Goal: Information Seeking & Learning: Find contact information

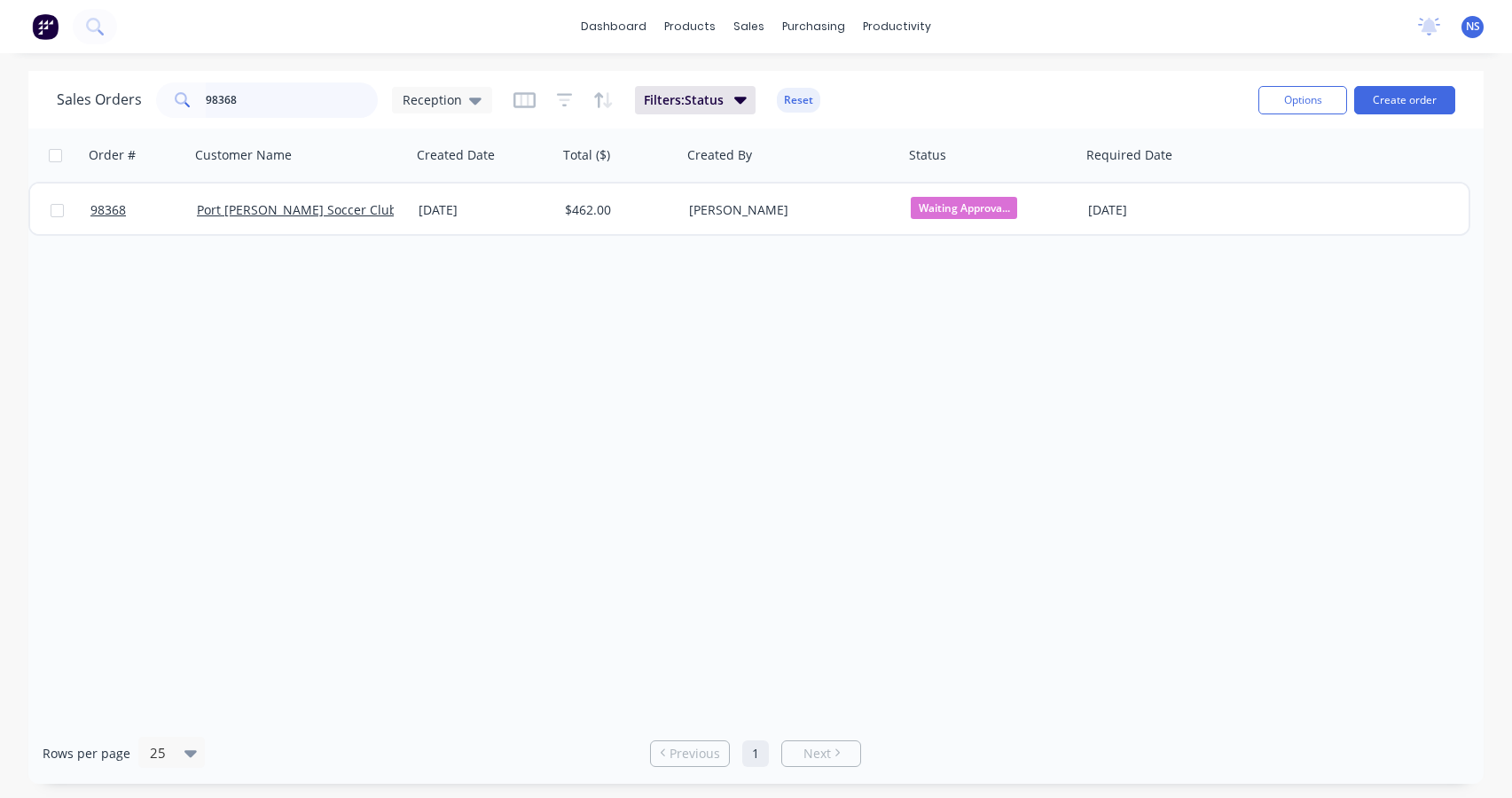
click at [262, 100] on input "98368" at bounding box center [292, 100] width 173 height 35
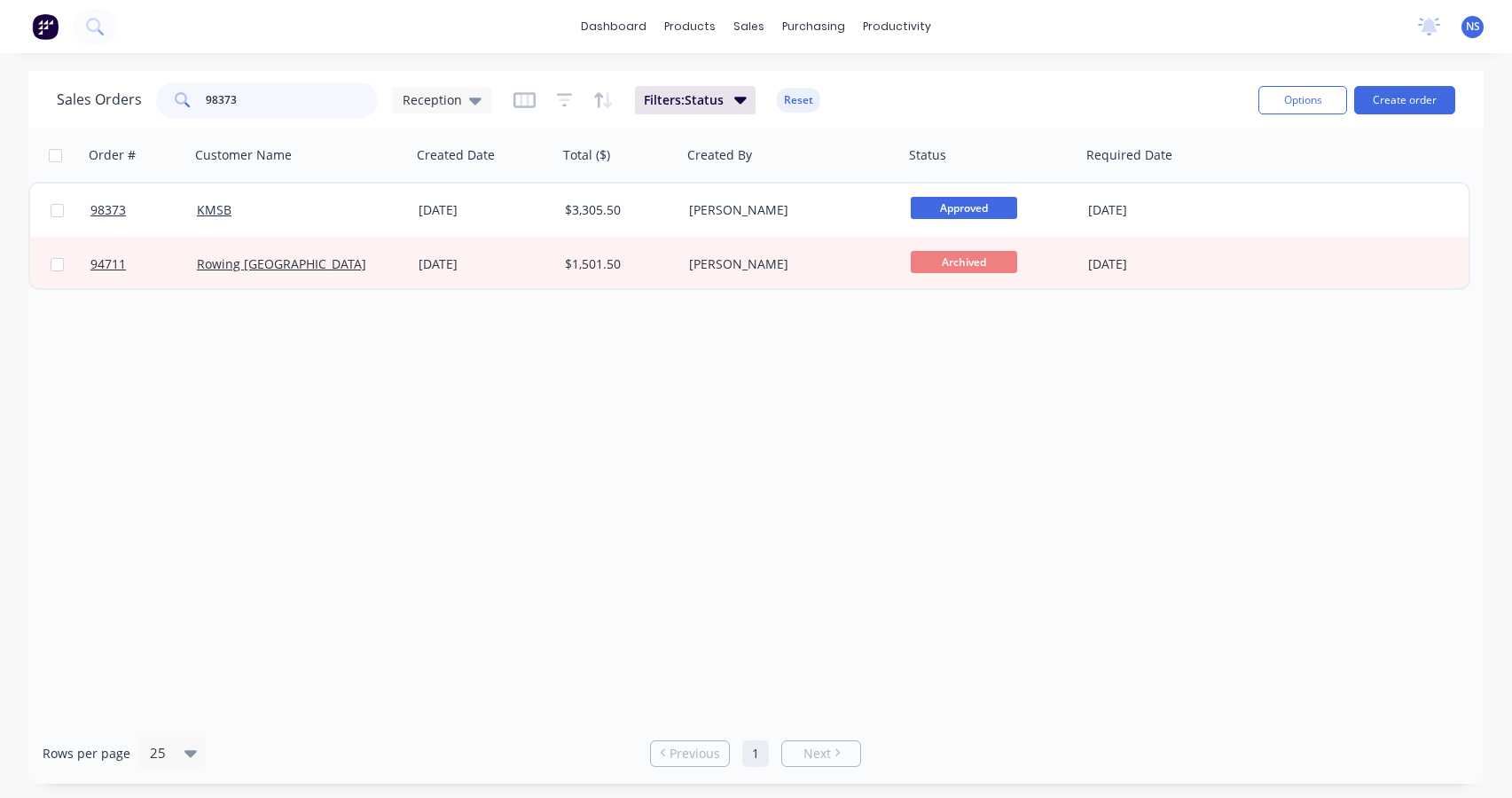
type input "98373"
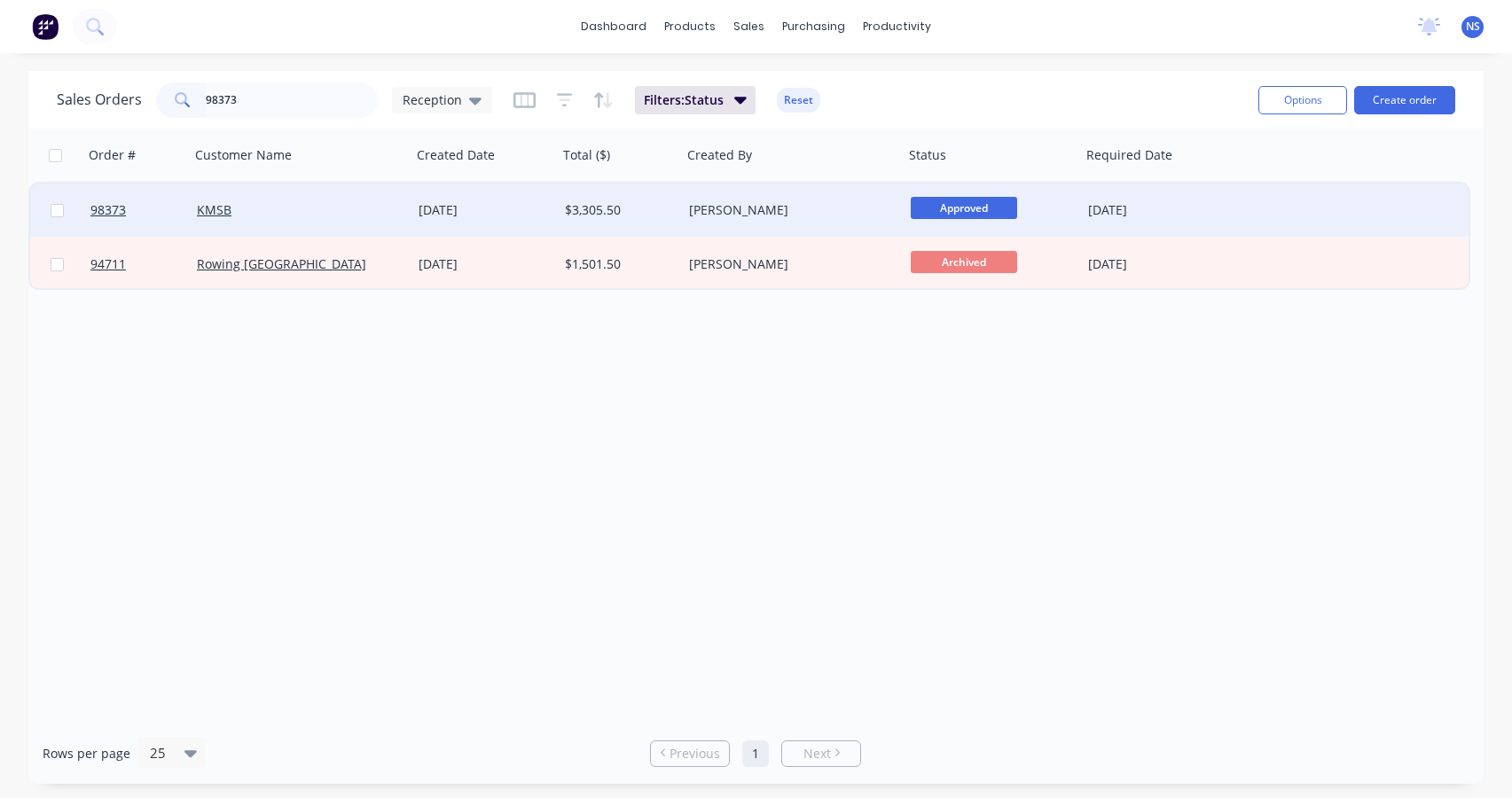
click at [814, 214] on div "[PERSON_NAME]" at bounding box center [787, 210] width 197 height 18
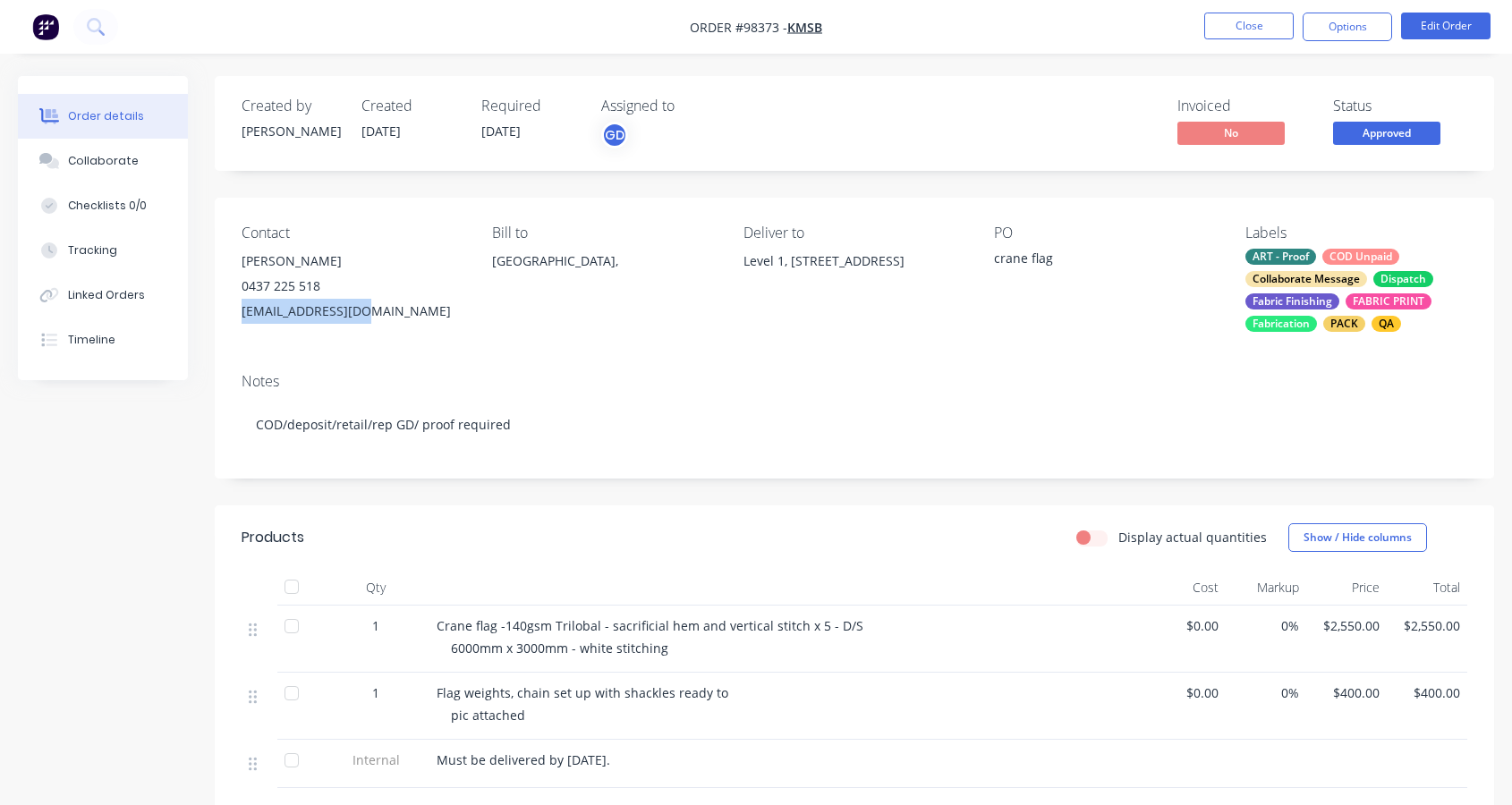
drag, startPoint x: 380, startPoint y: 313, endPoint x: 253, endPoint y: 311, distance: 127.0
click at [237, 309] on div "Contact [PERSON_NAME] [PHONE_NUMBER] [EMAIL_ADDRESS][DOMAIN_NAME] Bill to [GEOG…" at bounding box center [854, 278] width 1279 height 161
copy div "[EMAIL_ADDRESS][DOMAIN_NAME]"
click at [100, 160] on div "Collaborate" at bounding box center [103, 161] width 71 height 16
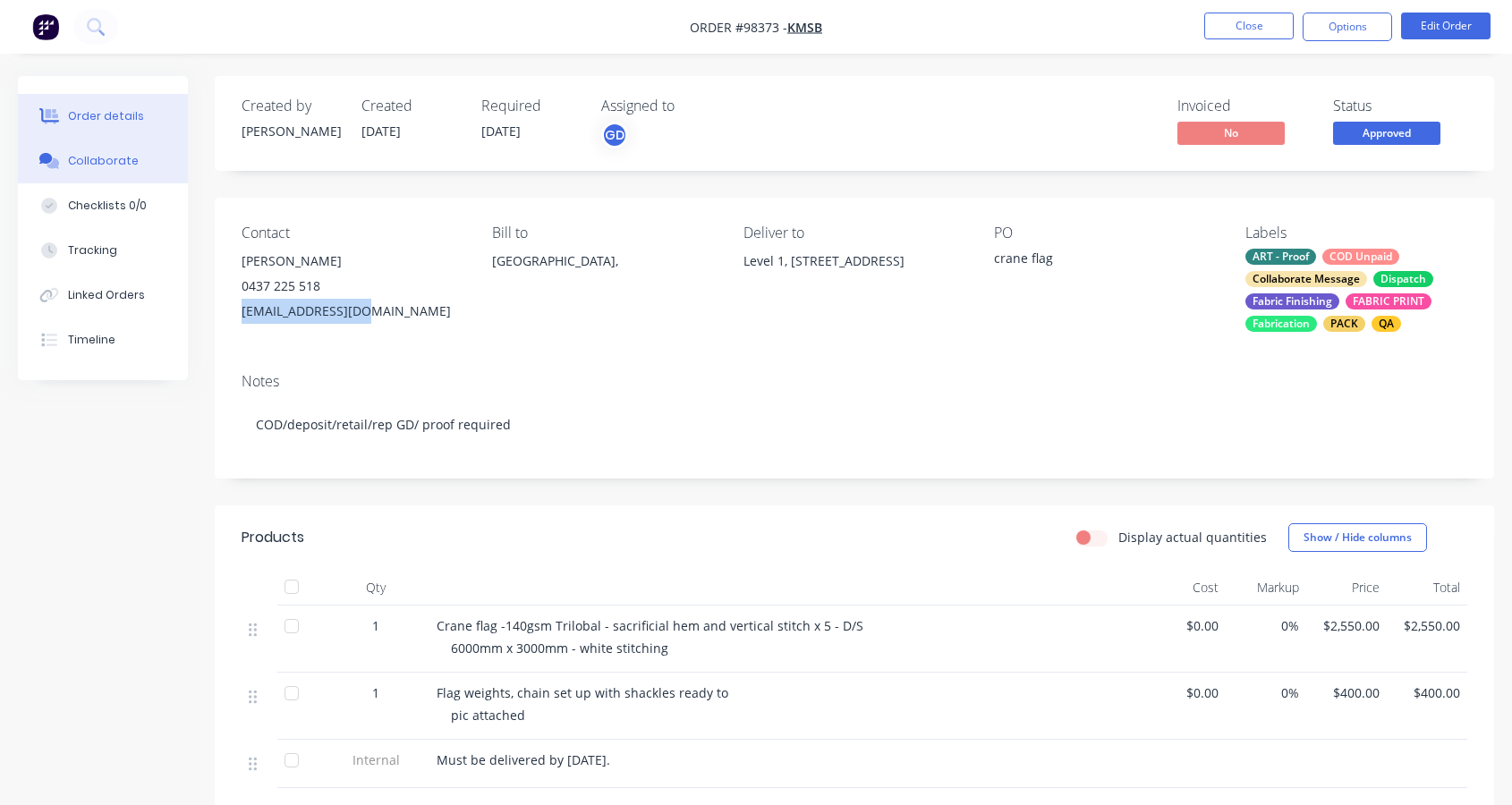
click at [100, 160] on div "Collaborate" at bounding box center [103, 161] width 71 height 16
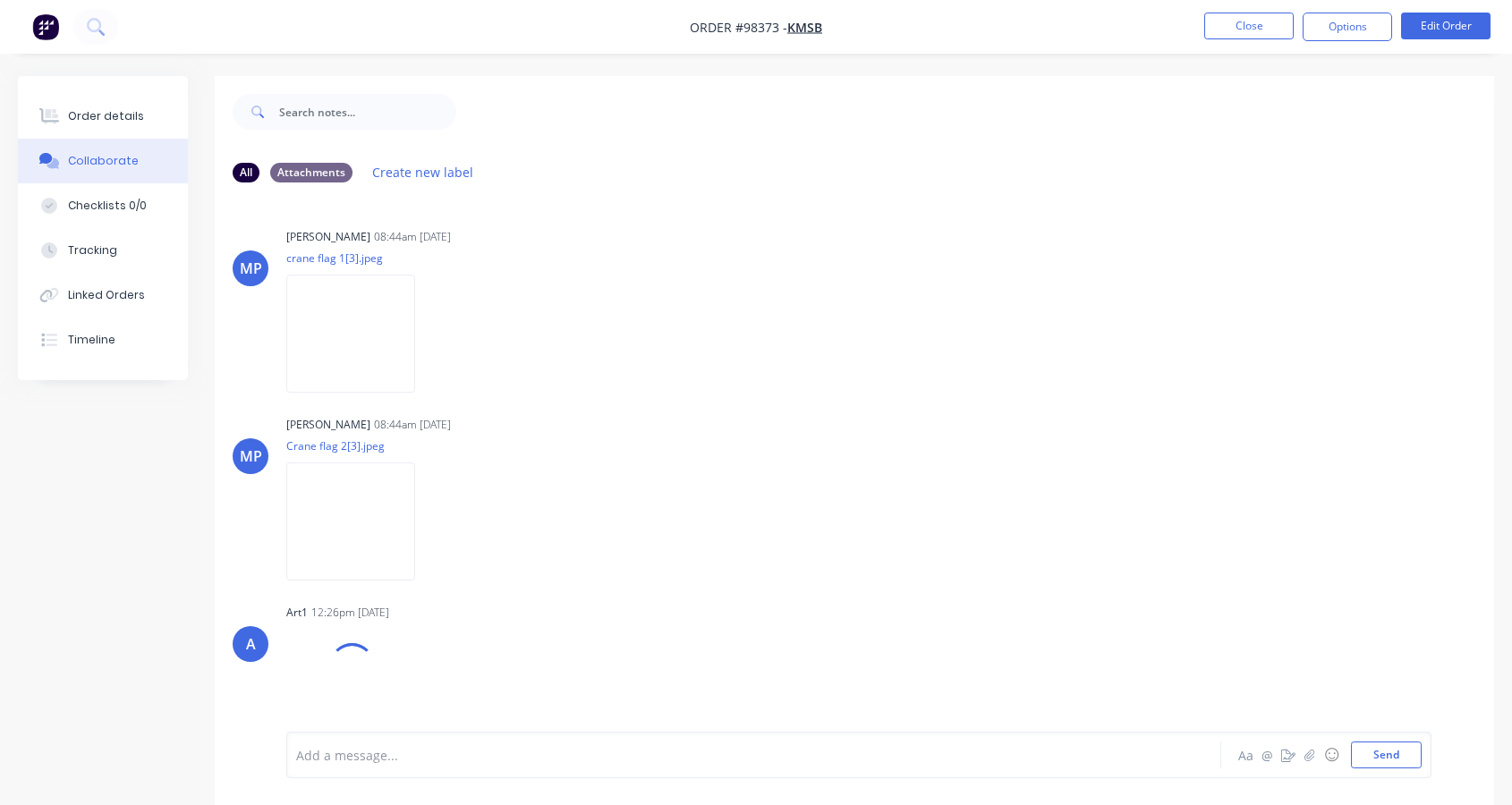
click at [400, 755] on div at bounding box center [719, 755] width 843 height 19
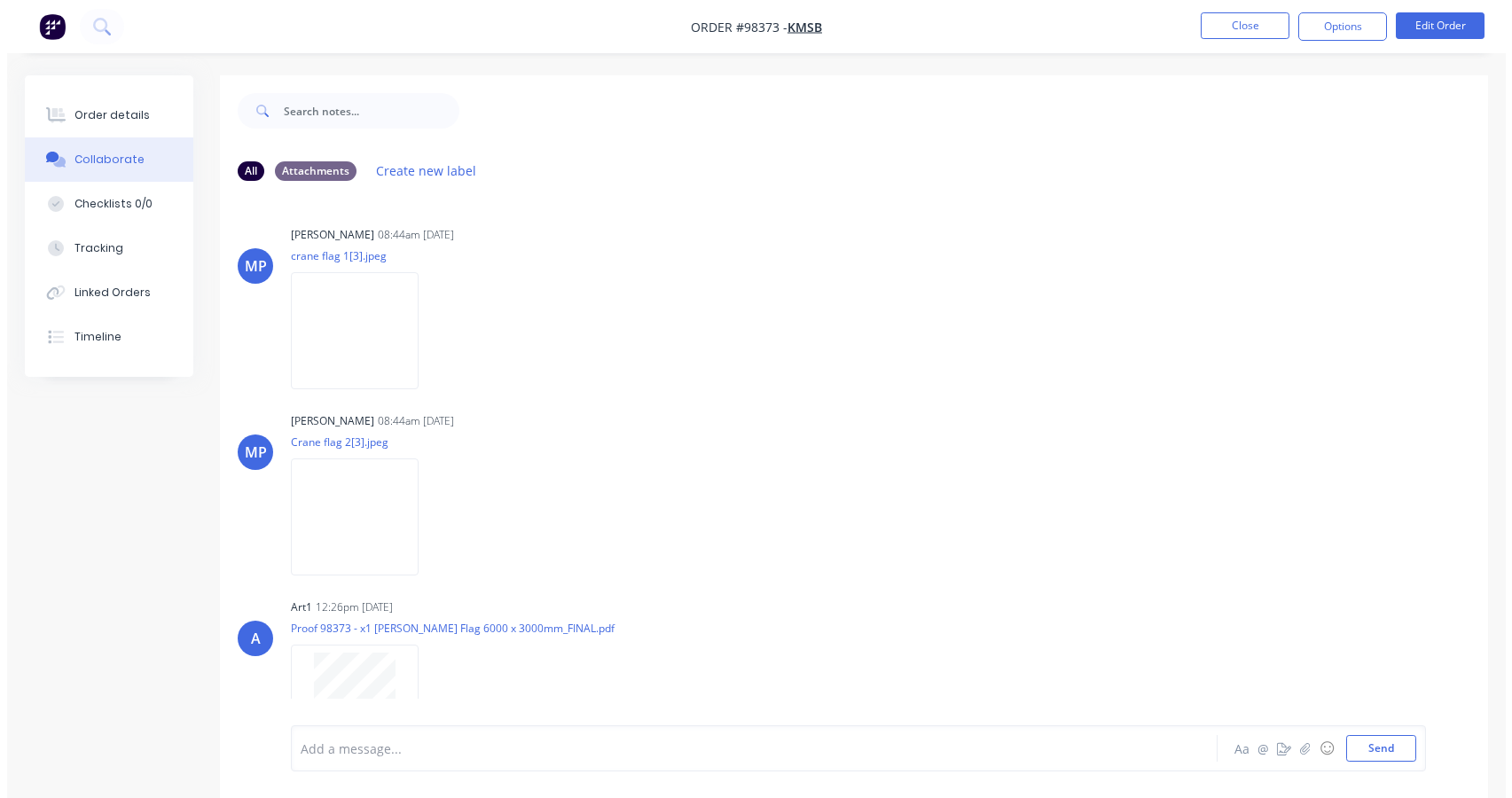
scroll to position [117, 0]
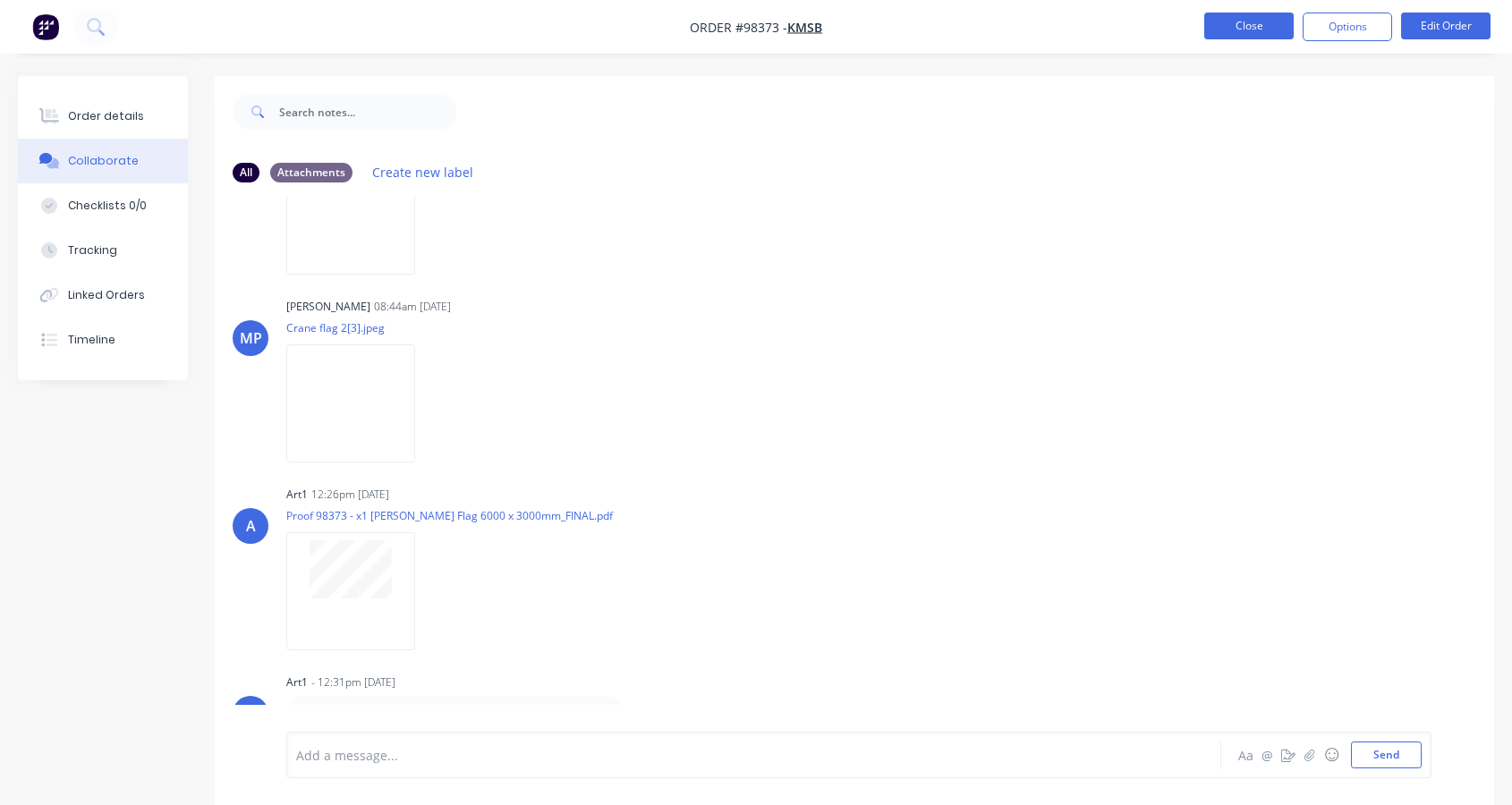
click at [1270, 36] on button "Close" at bounding box center [1248, 26] width 90 height 27
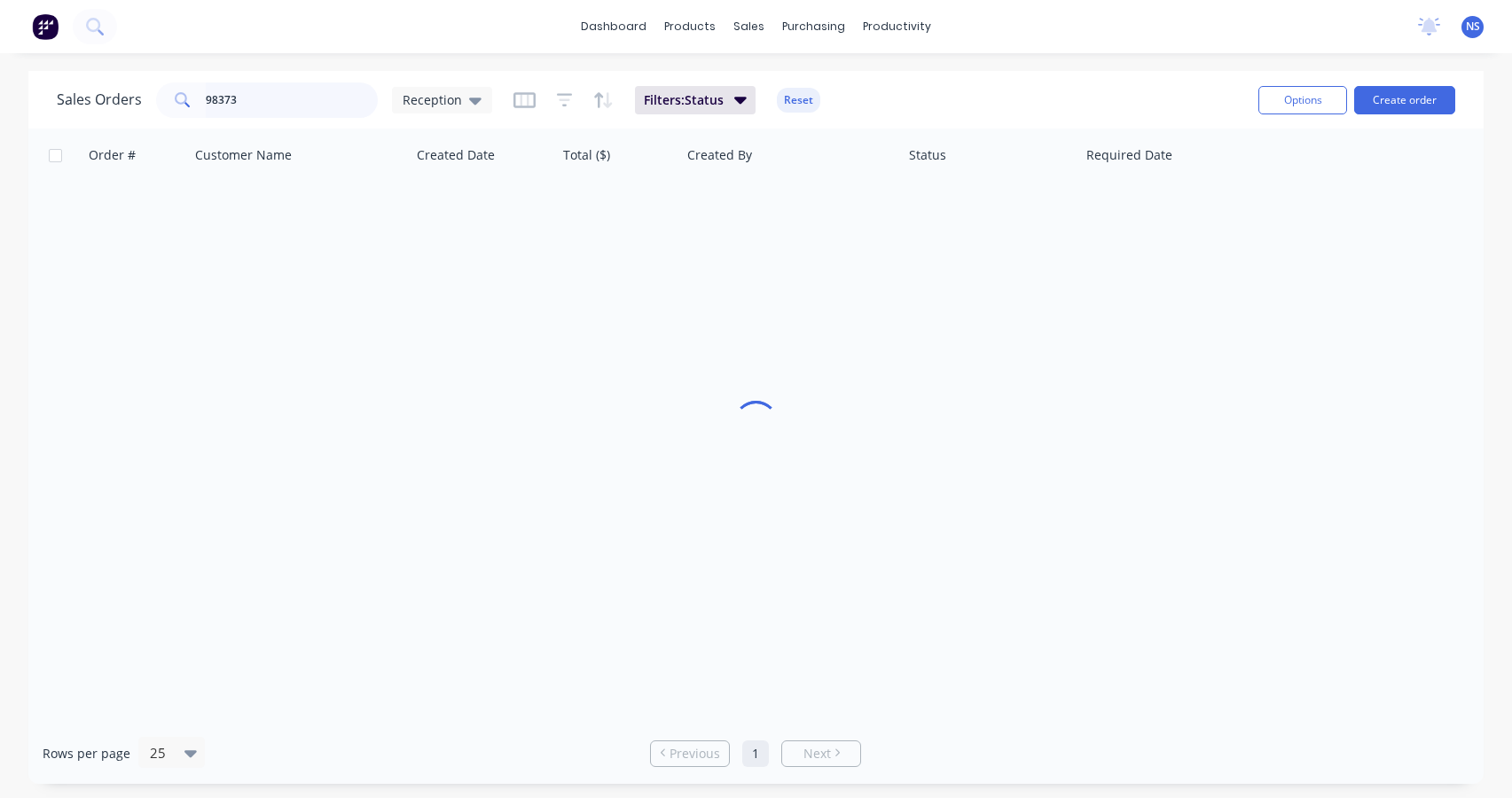
click at [287, 99] on input "98373" at bounding box center [292, 100] width 173 height 35
type input "98360"
click at [289, 100] on input "98360" at bounding box center [292, 100] width 173 height 35
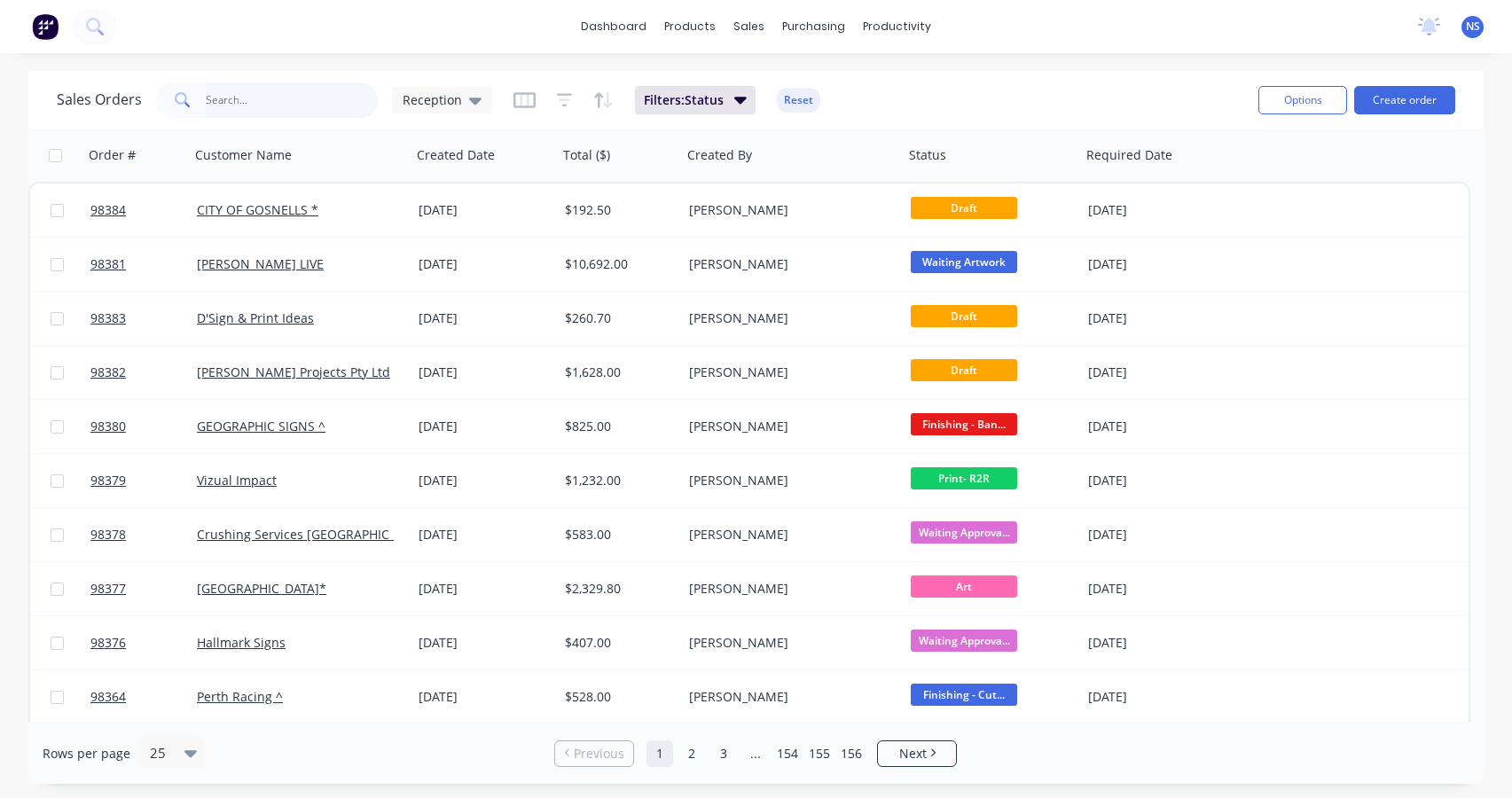
click at [252, 102] on input "text" at bounding box center [292, 100] width 173 height 35
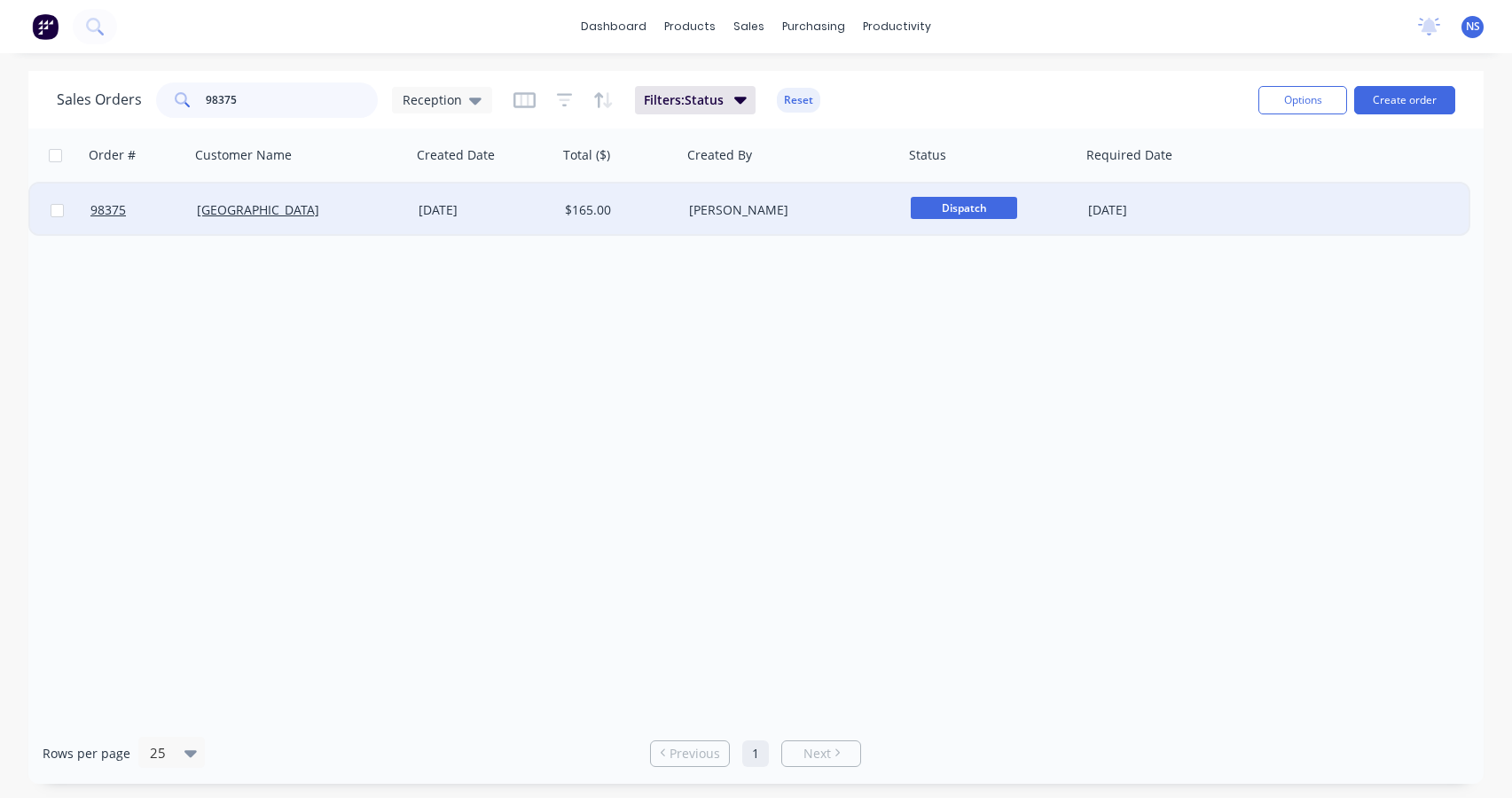
type input "98375"
click at [803, 218] on div "[PERSON_NAME]" at bounding box center [787, 210] width 197 height 18
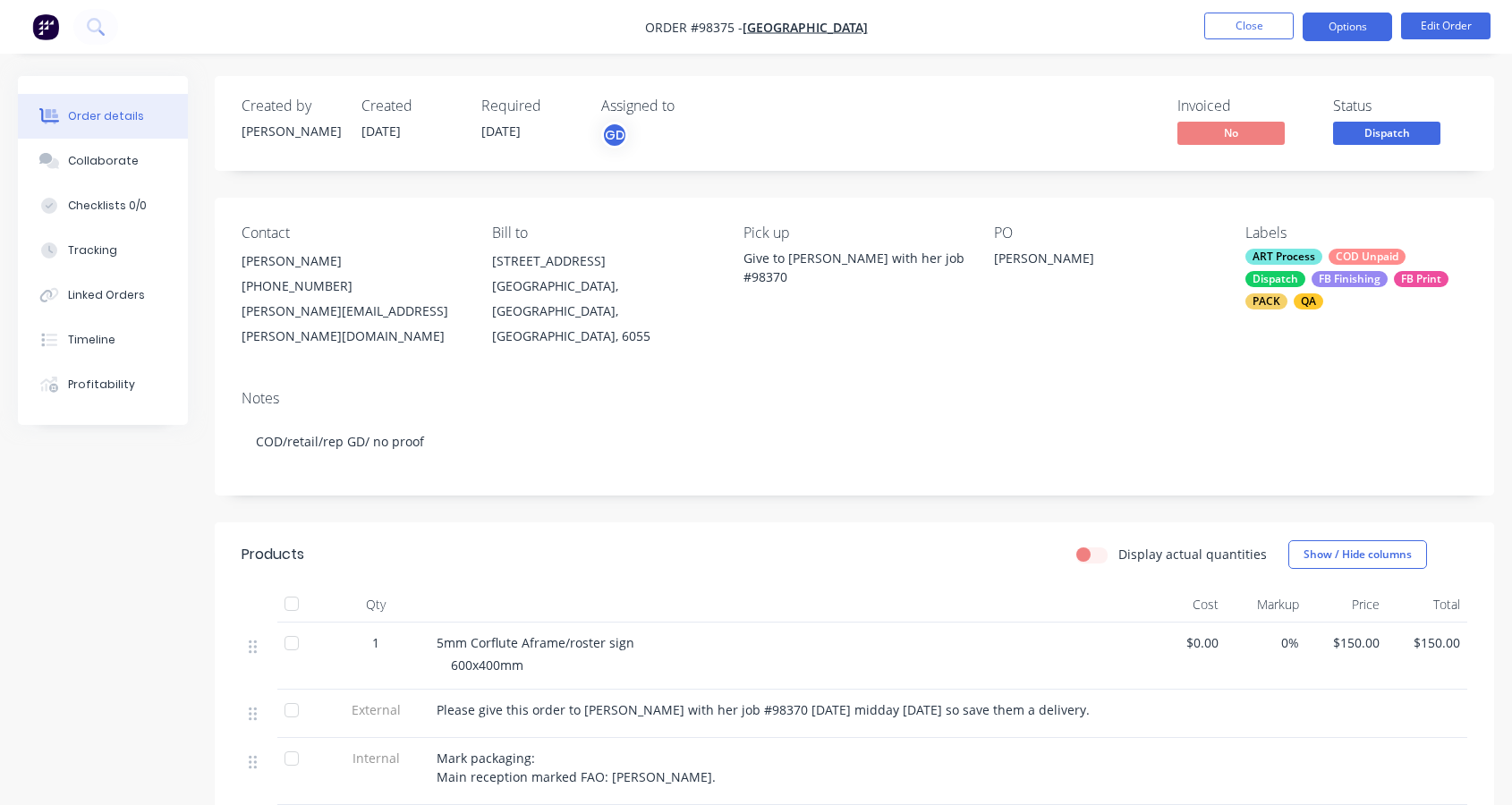
click at [1352, 20] on button "Options" at bounding box center [1347, 27] width 90 height 29
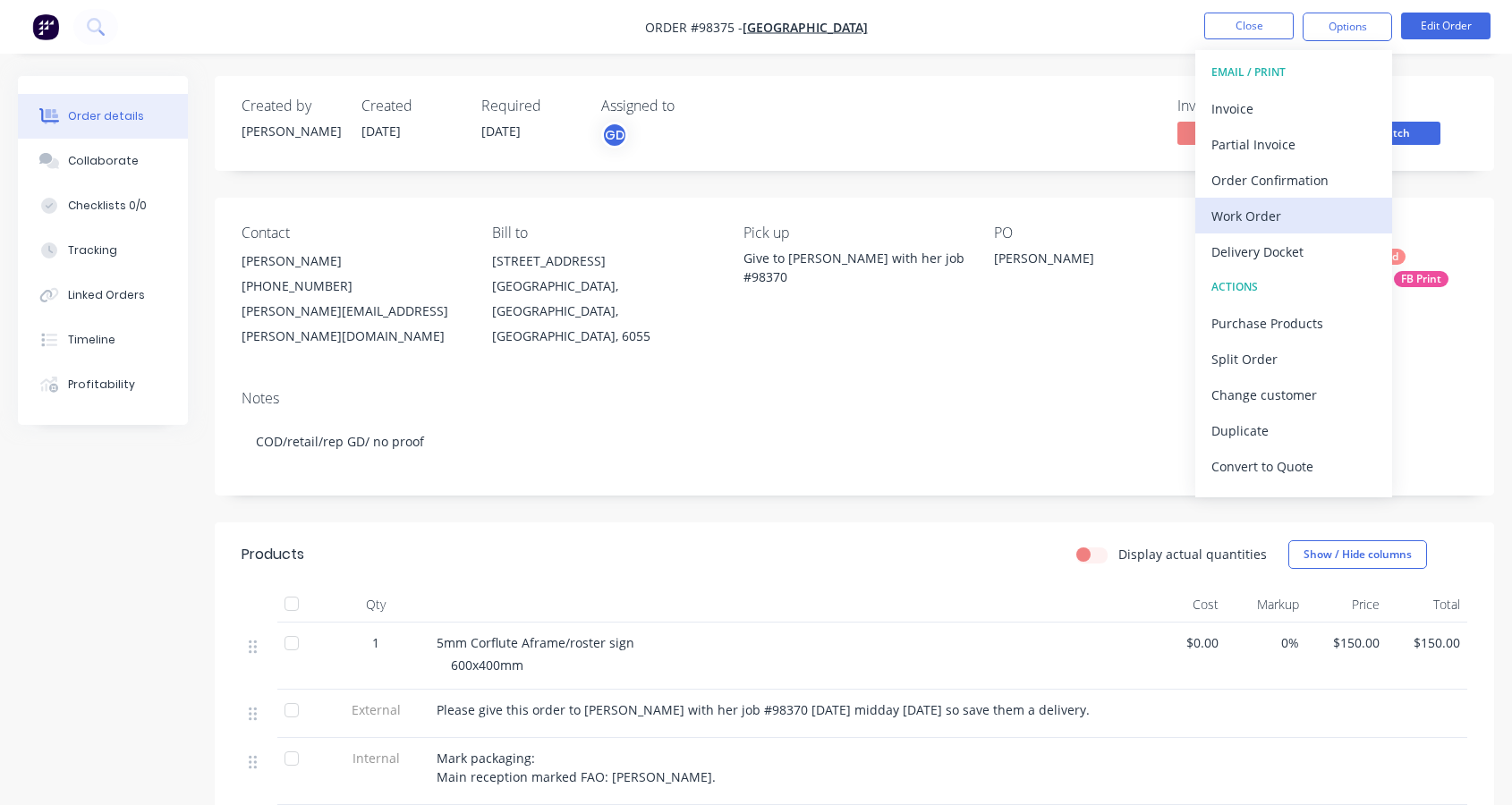
click at [1275, 213] on div "Work Order" at bounding box center [1294, 216] width 165 height 26
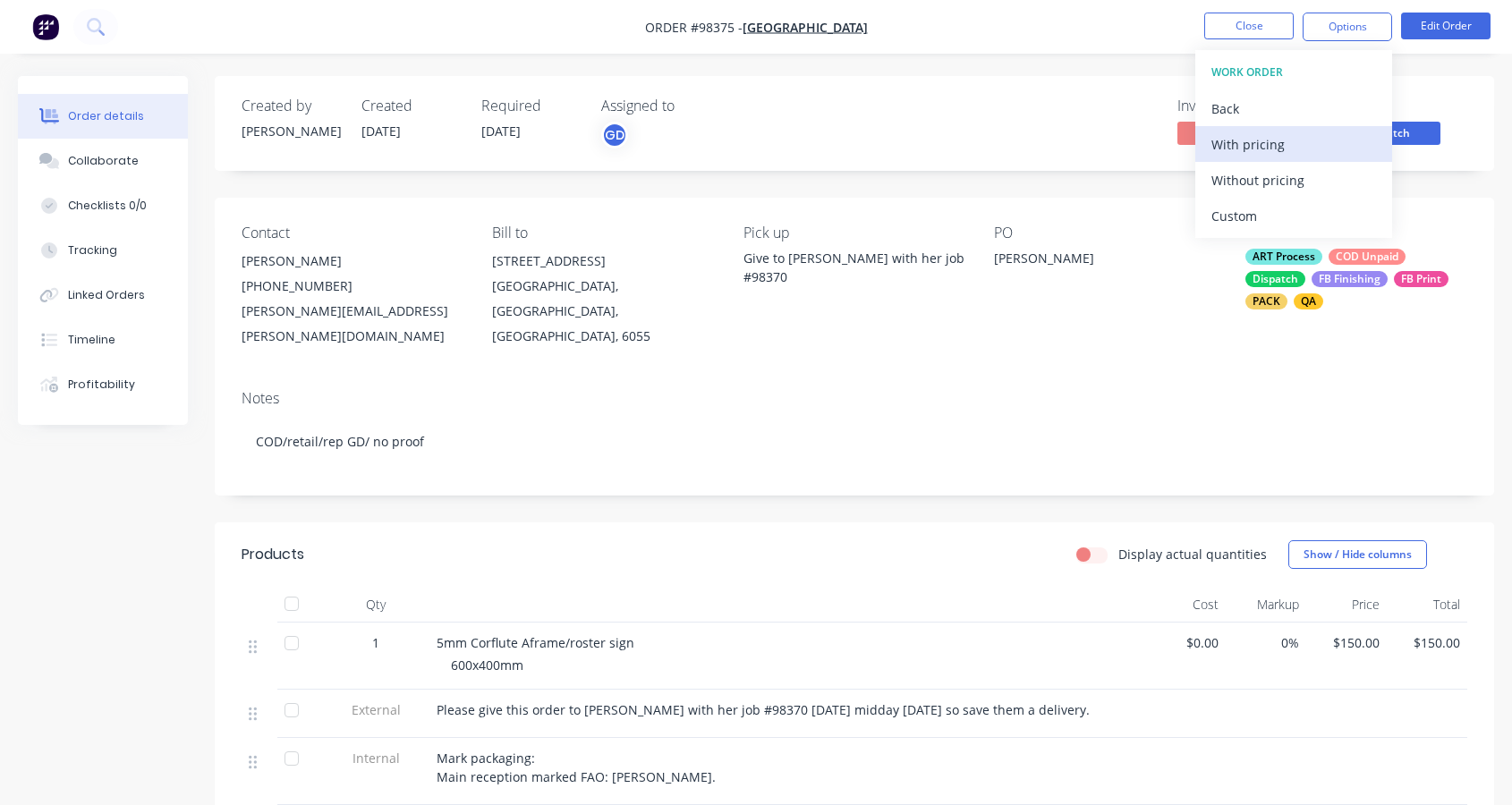
click at [1257, 150] on div "With pricing" at bounding box center [1294, 144] width 165 height 26
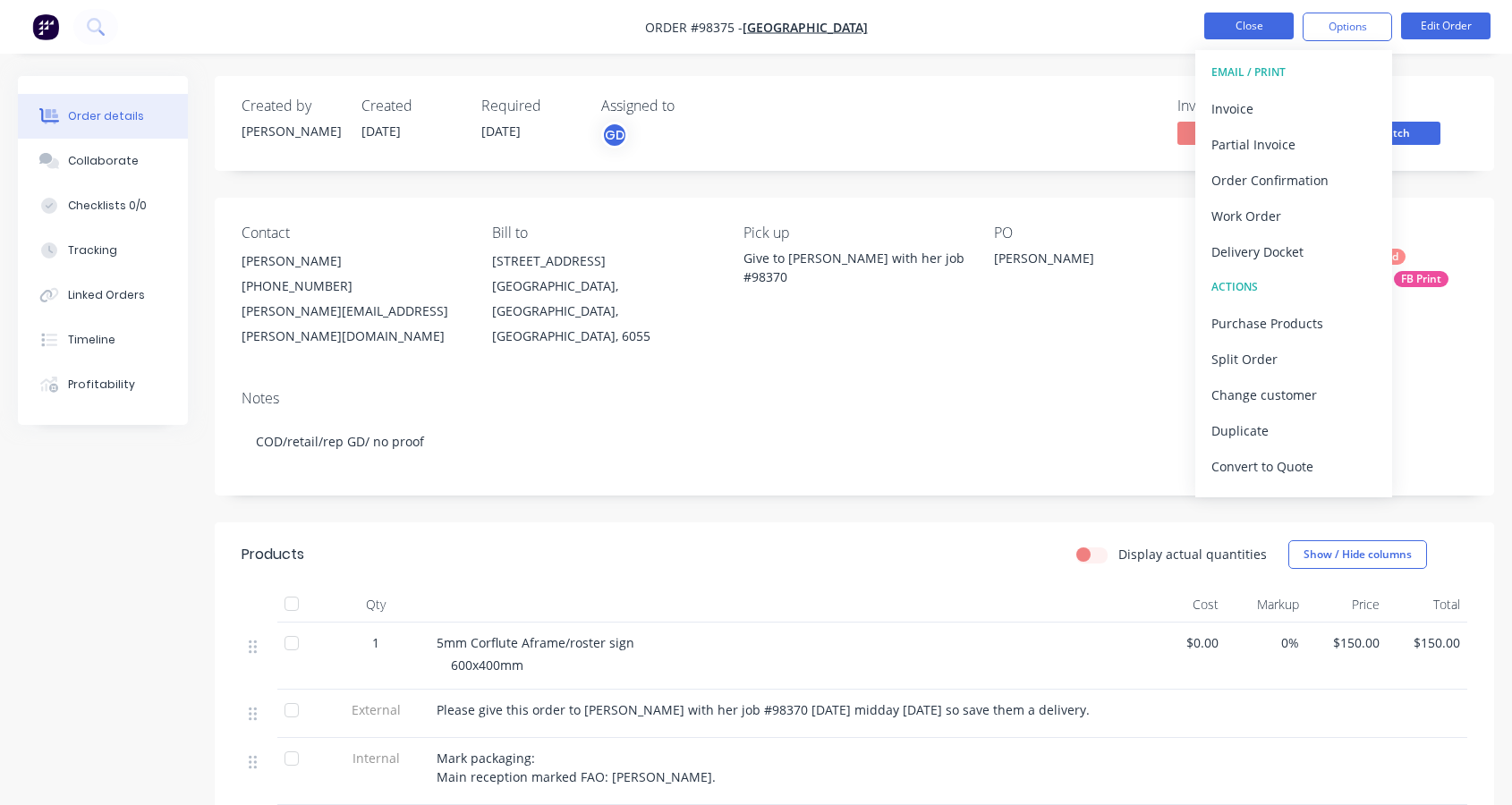
click at [1247, 27] on button "Close" at bounding box center [1248, 26] width 90 height 27
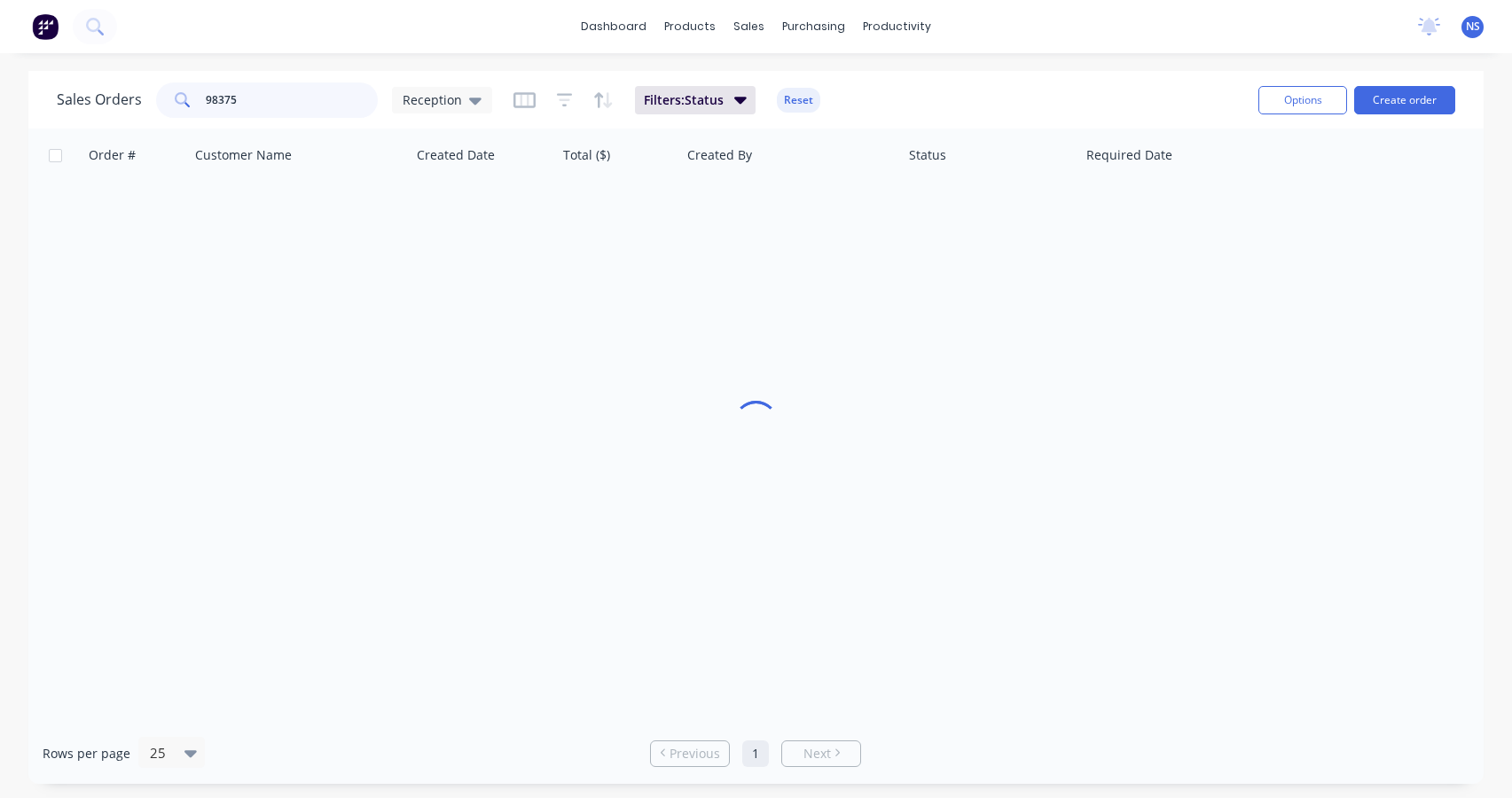
click at [290, 103] on input "98375" at bounding box center [292, 100] width 173 height 35
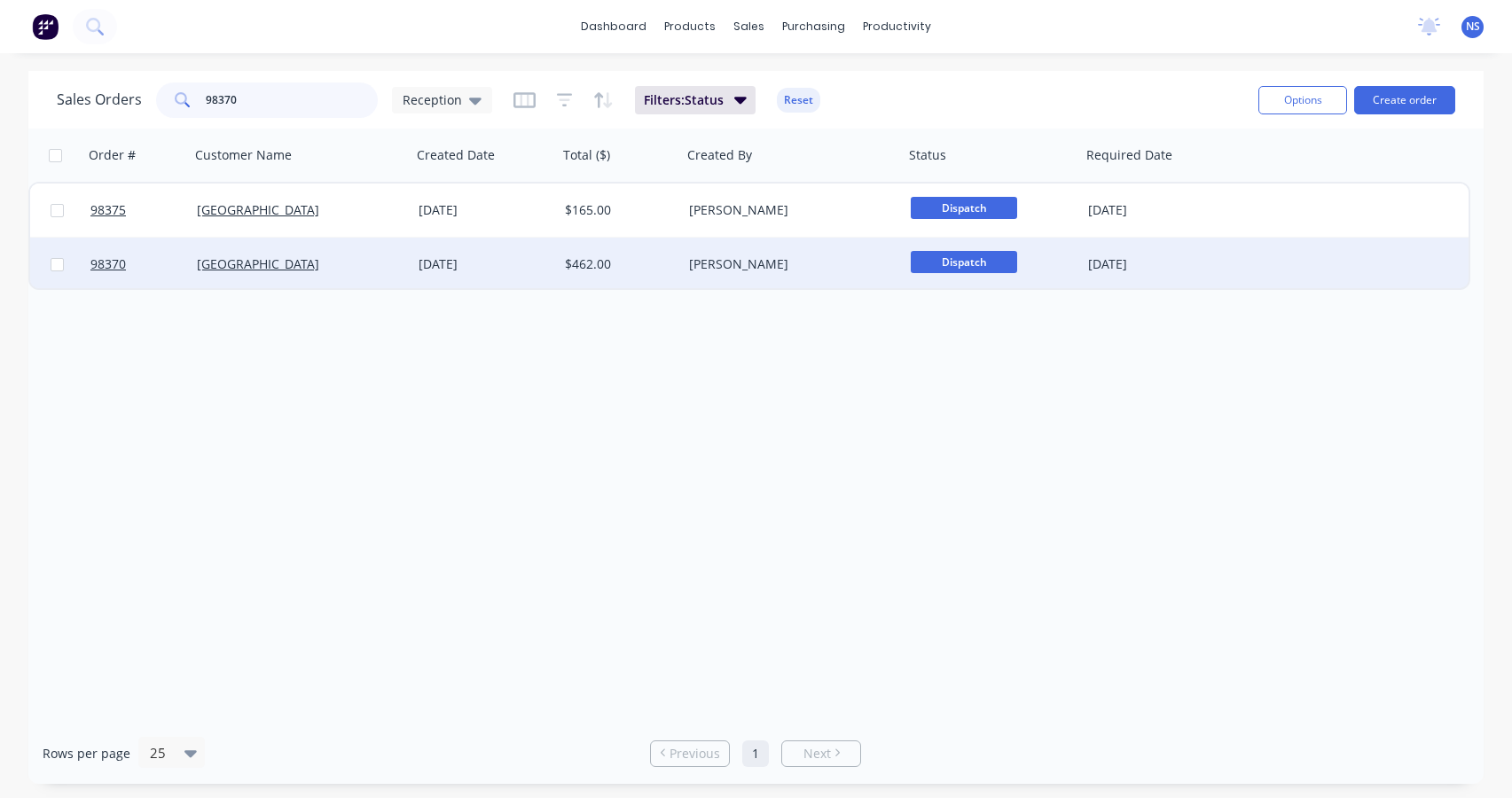
type input "98370"
click at [645, 274] on div "$462.00" at bounding box center [620, 263] width 124 height 53
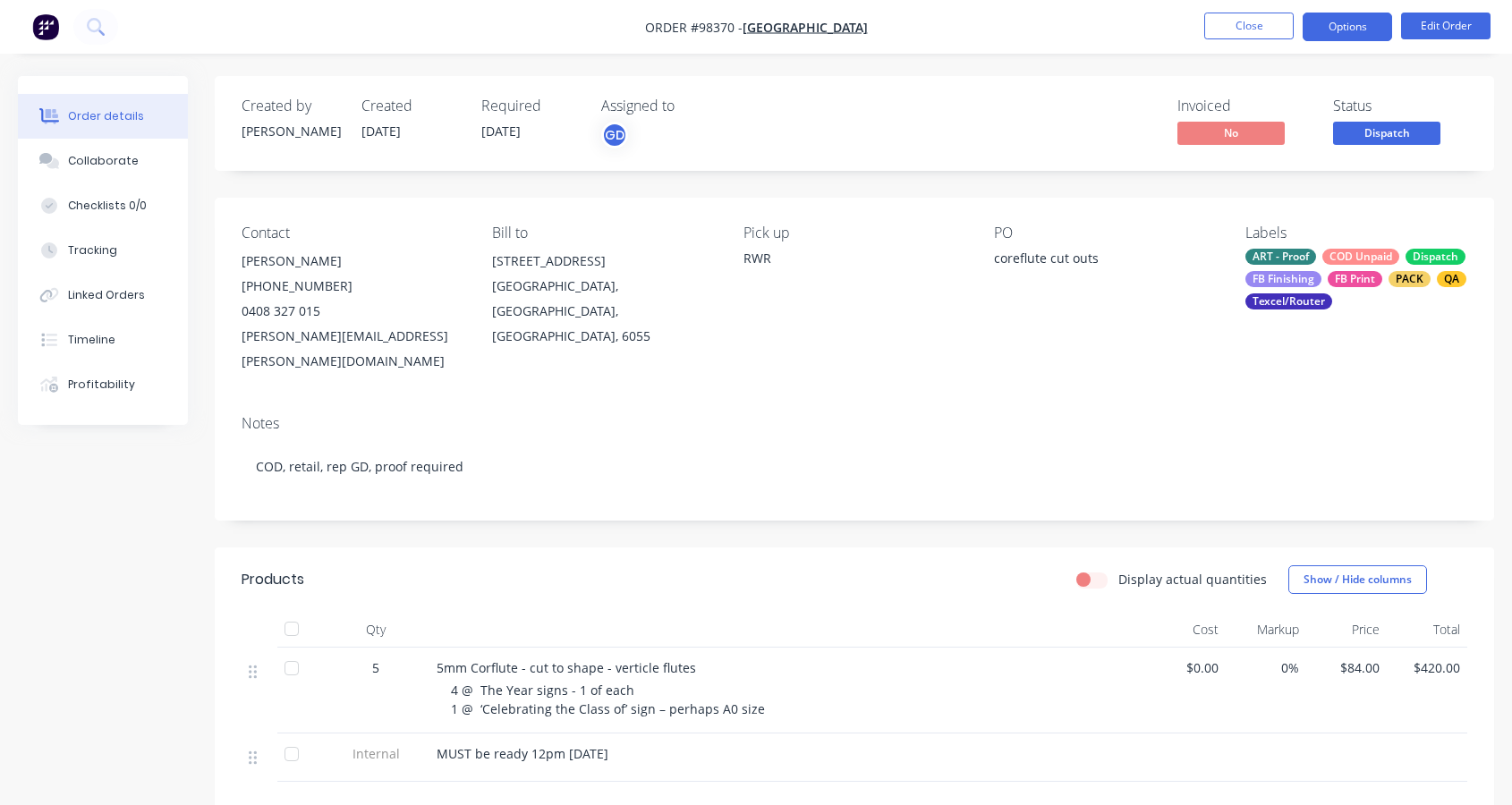
click at [1351, 25] on button "Options" at bounding box center [1347, 27] width 90 height 29
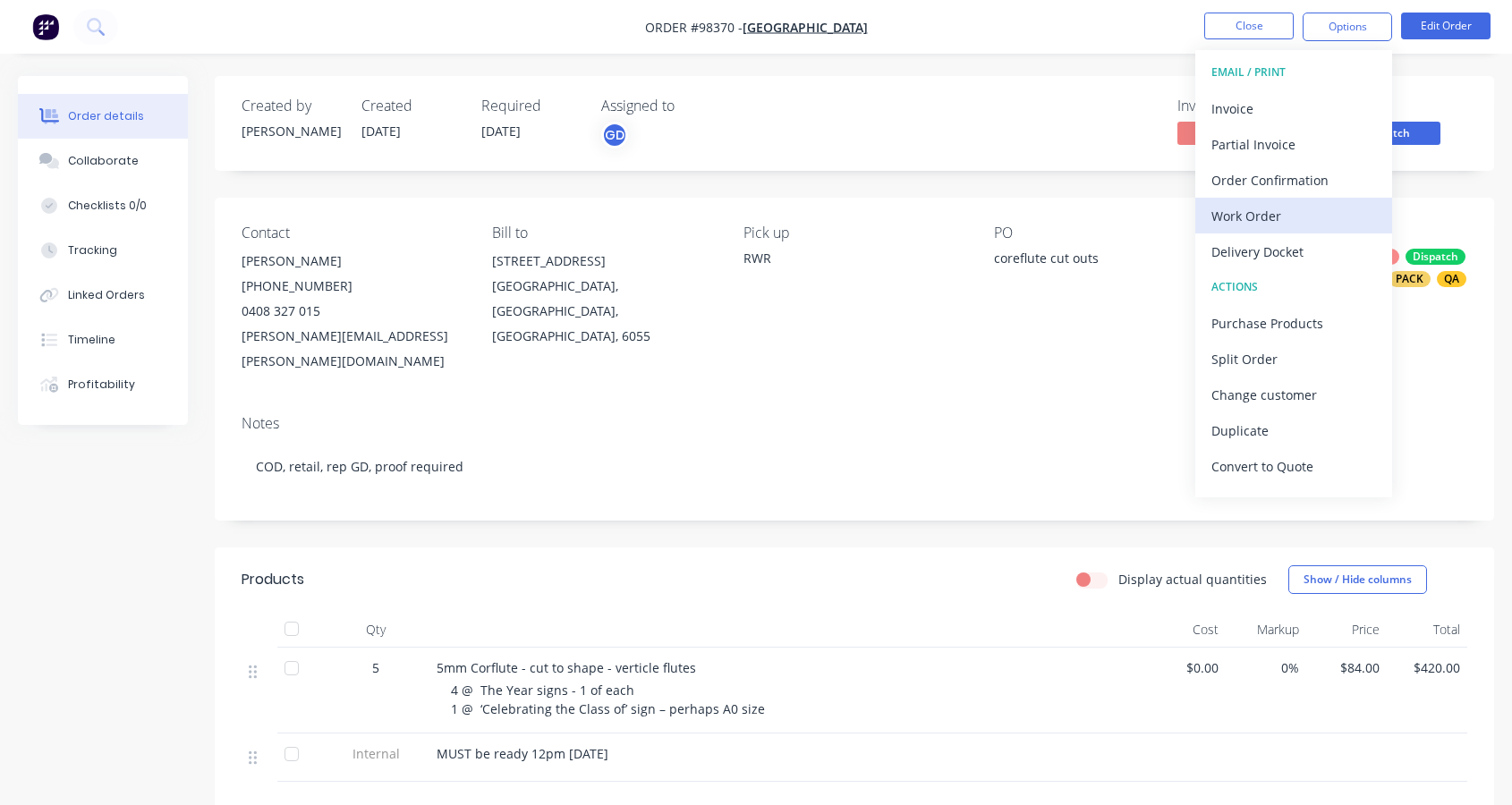
click at [1277, 212] on div "Work Order" at bounding box center [1294, 216] width 165 height 26
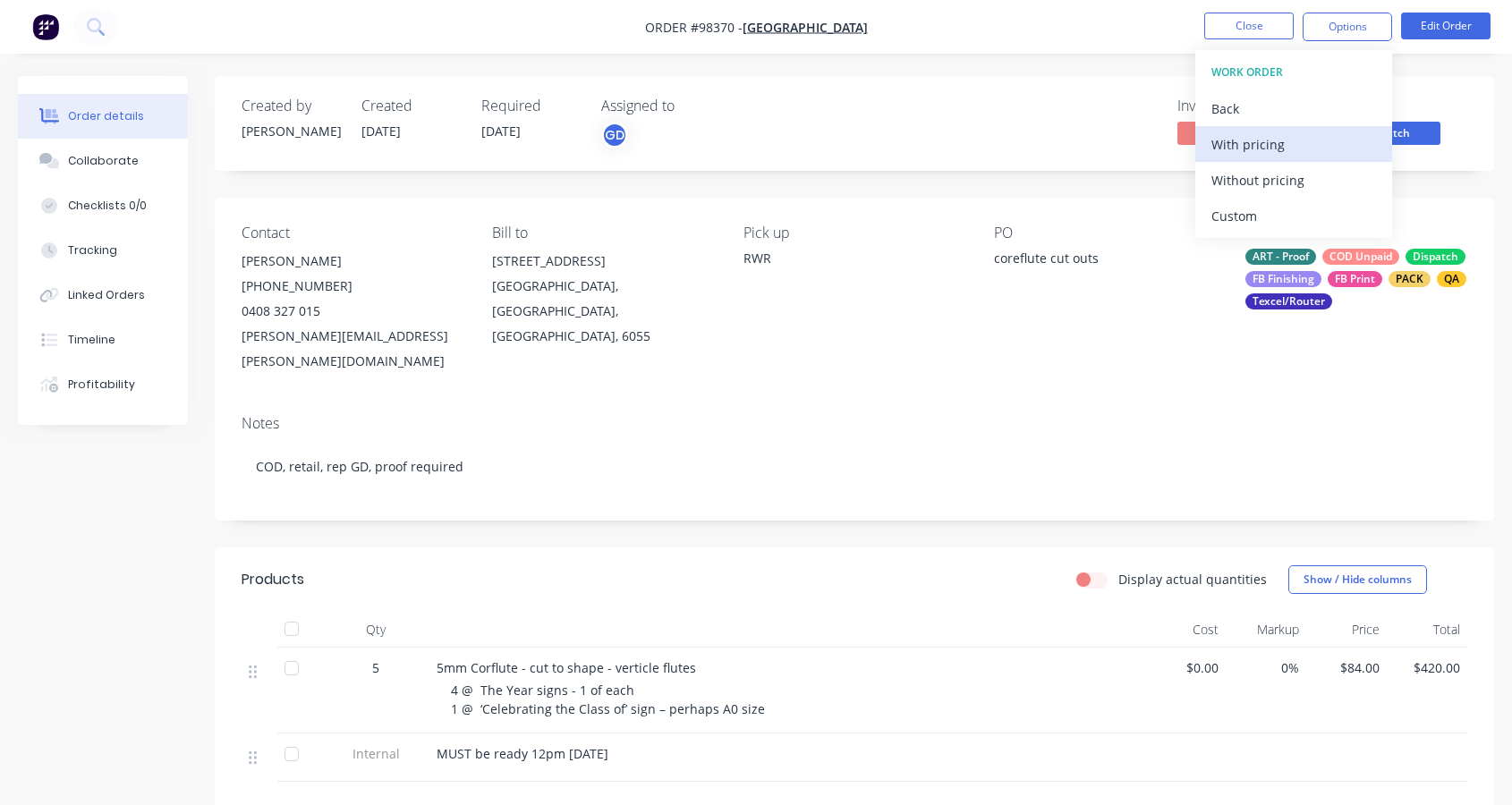
click at [1261, 144] on div "With pricing" at bounding box center [1294, 144] width 165 height 26
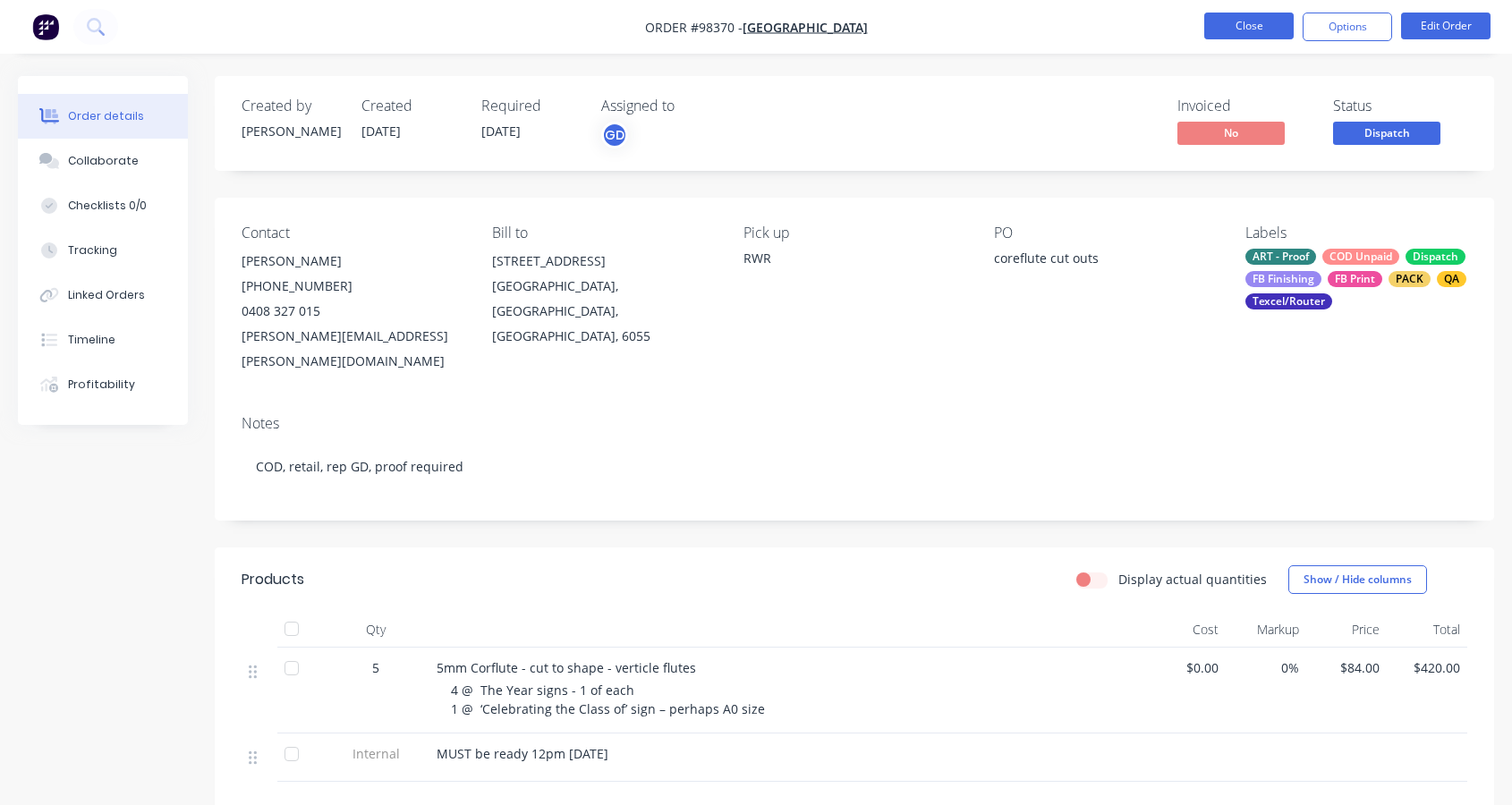
click at [1248, 24] on button "Close" at bounding box center [1248, 26] width 90 height 27
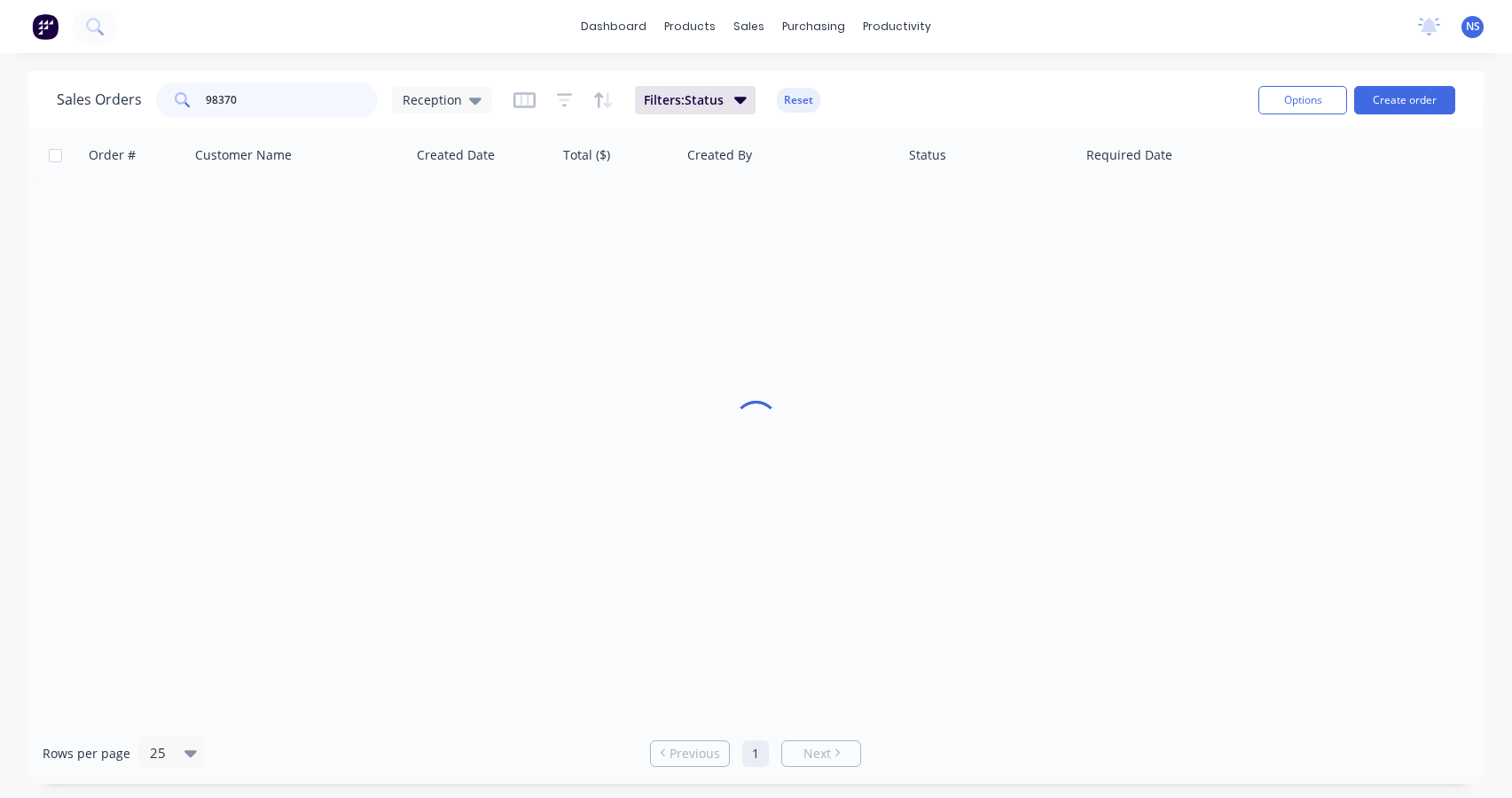
click at [288, 102] on input "98370" at bounding box center [292, 100] width 173 height 35
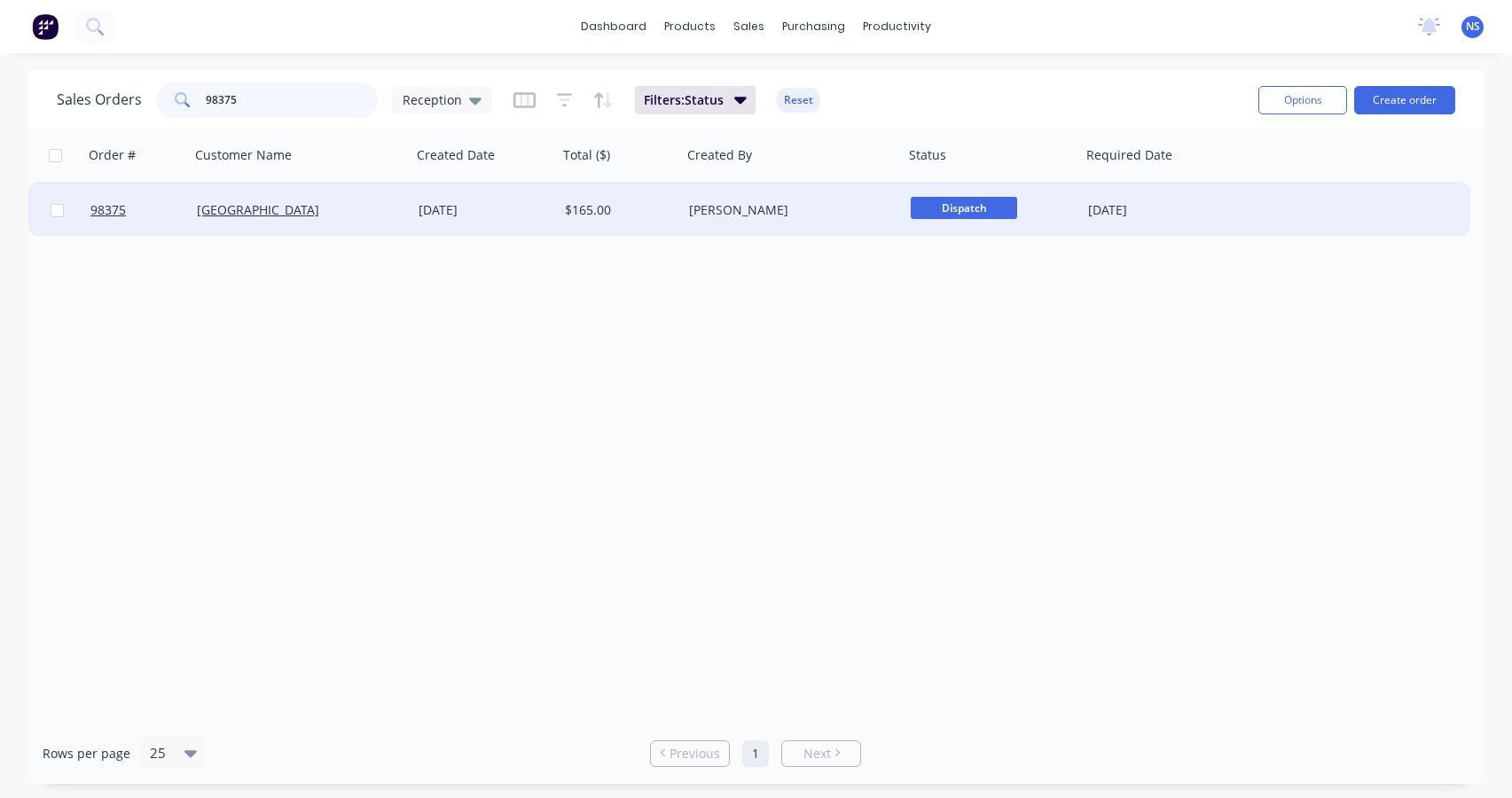
type input "98375"
click at [521, 217] on div "[DATE]" at bounding box center [485, 210] width 132 height 18
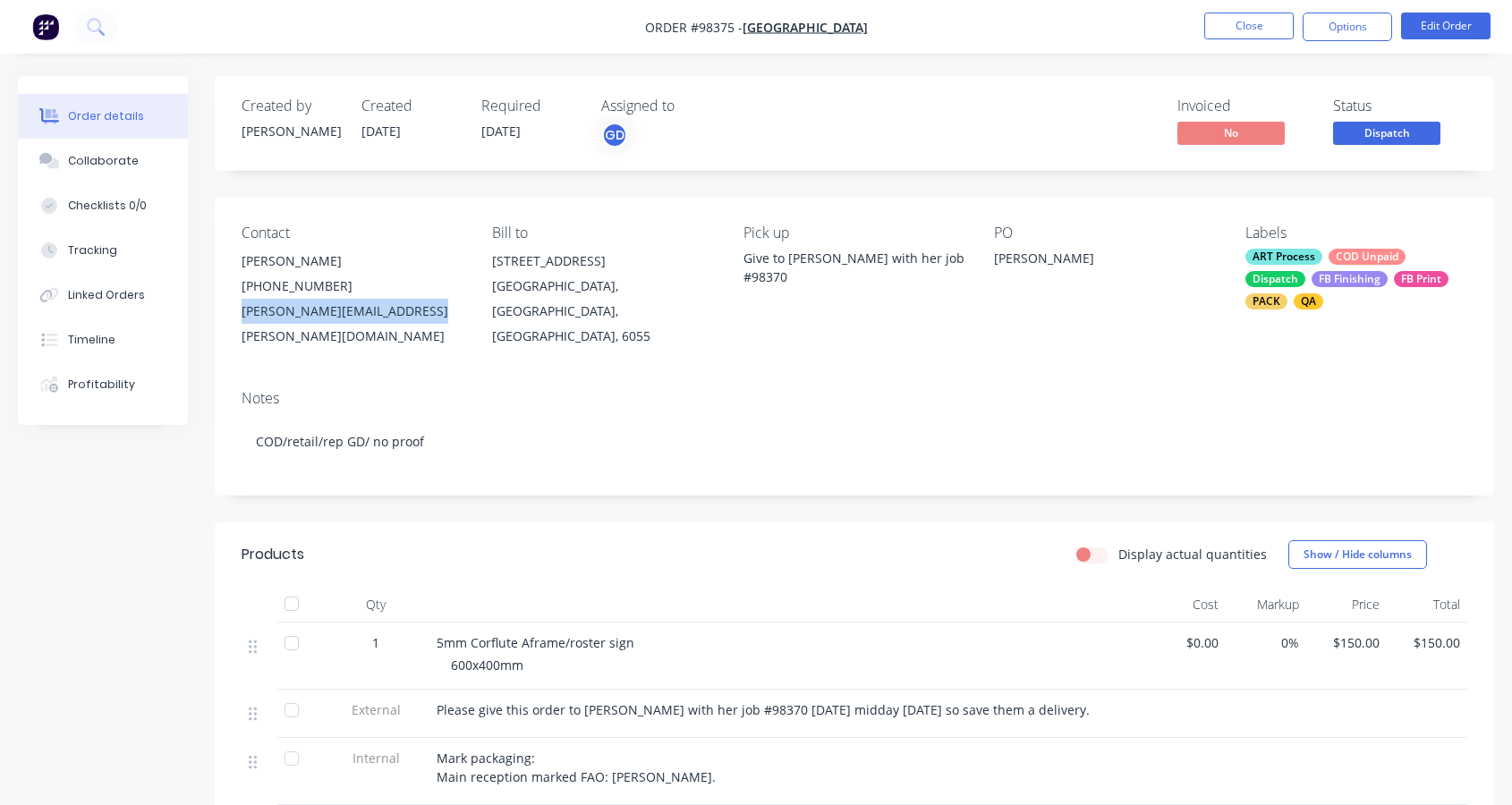
drag, startPoint x: 430, startPoint y: 310, endPoint x: 260, endPoint y: 309, distance: 170.0
click at [235, 306] on div "Contact Louise Sheehan (08) 9377 9281 louise.sheehan@ggs.wa.edu.au Bill to 11 T…" at bounding box center [854, 286] width 1279 height 178
copy div "louise.sheehan@ggs.wa.edu.au"
click at [83, 162] on div "Collaborate" at bounding box center [103, 161] width 71 height 16
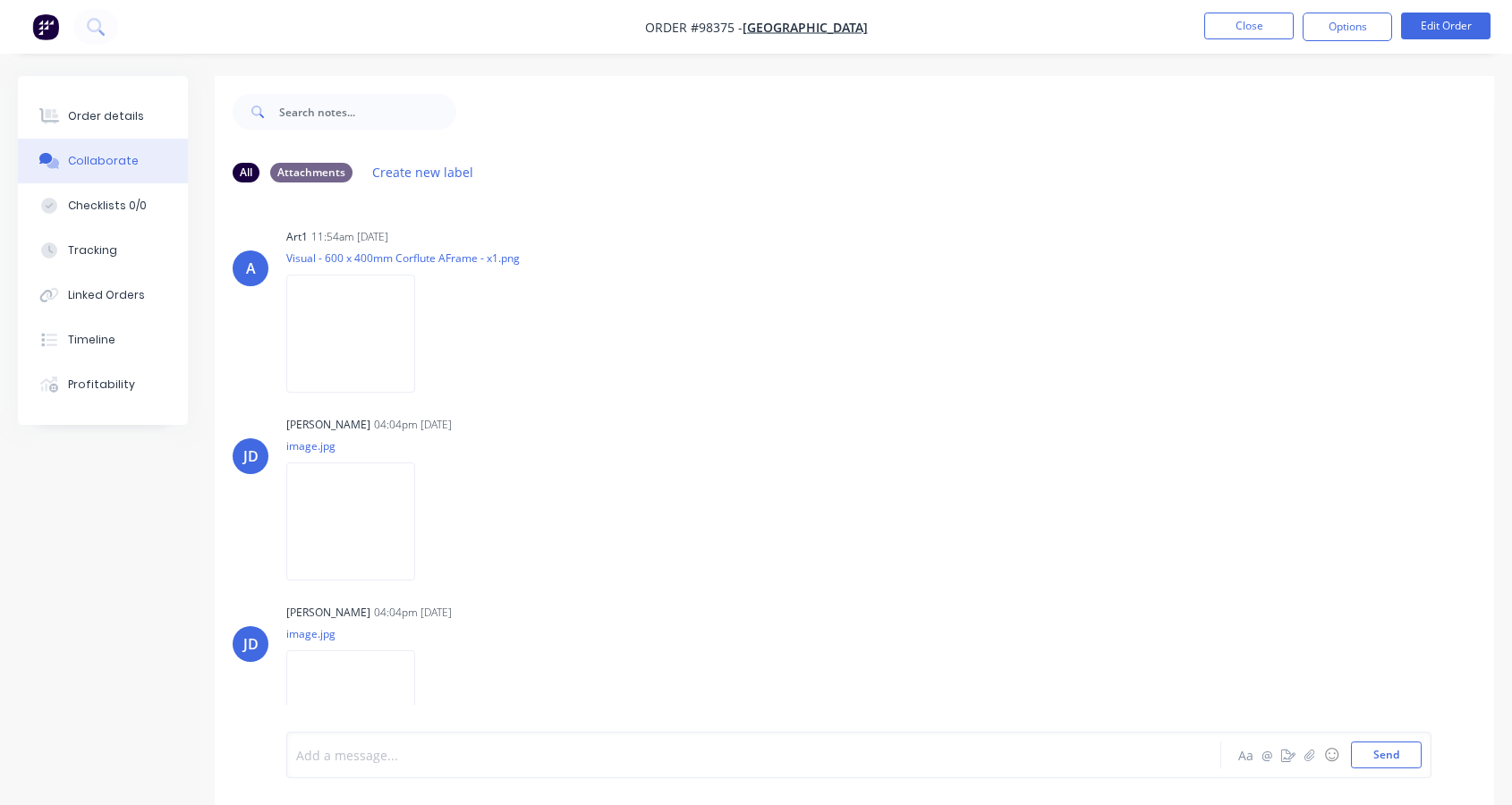
click at [367, 755] on div at bounding box center [719, 755] width 843 height 19
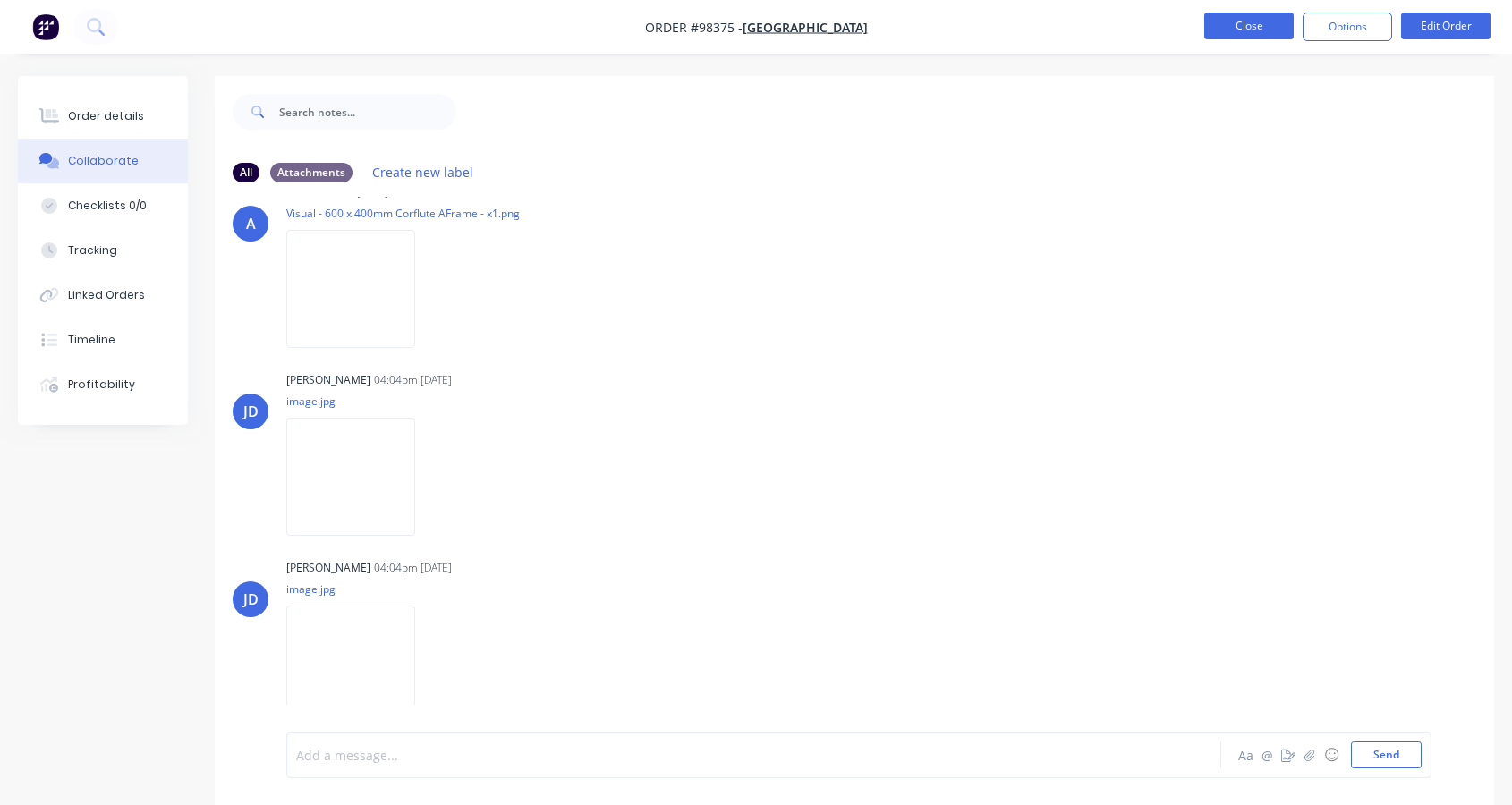
click at [1248, 27] on button "Close" at bounding box center [1248, 26] width 90 height 27
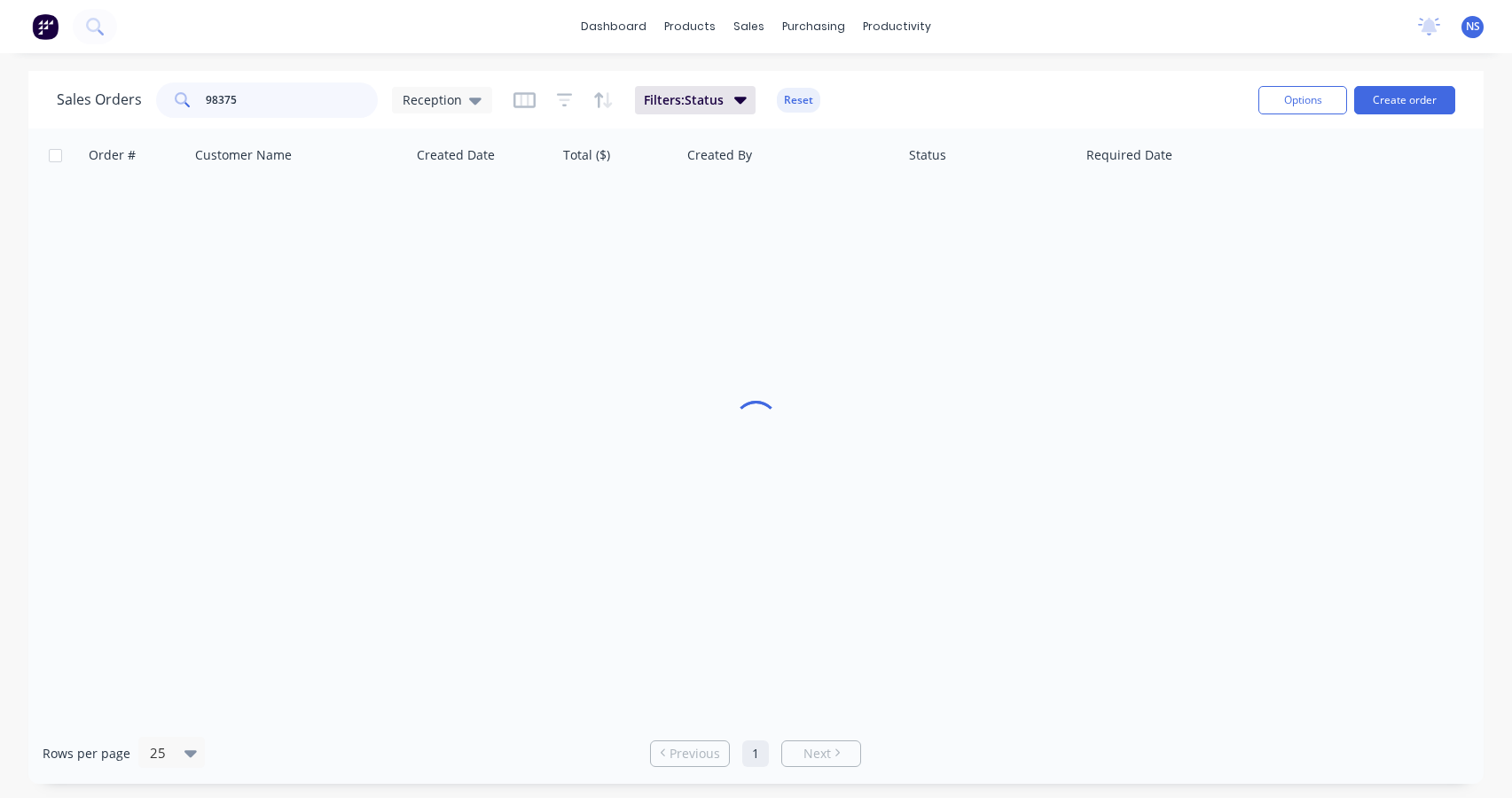
click at [249, 101] on input "98375" at bounding box center [292, 100] width 173 height 35
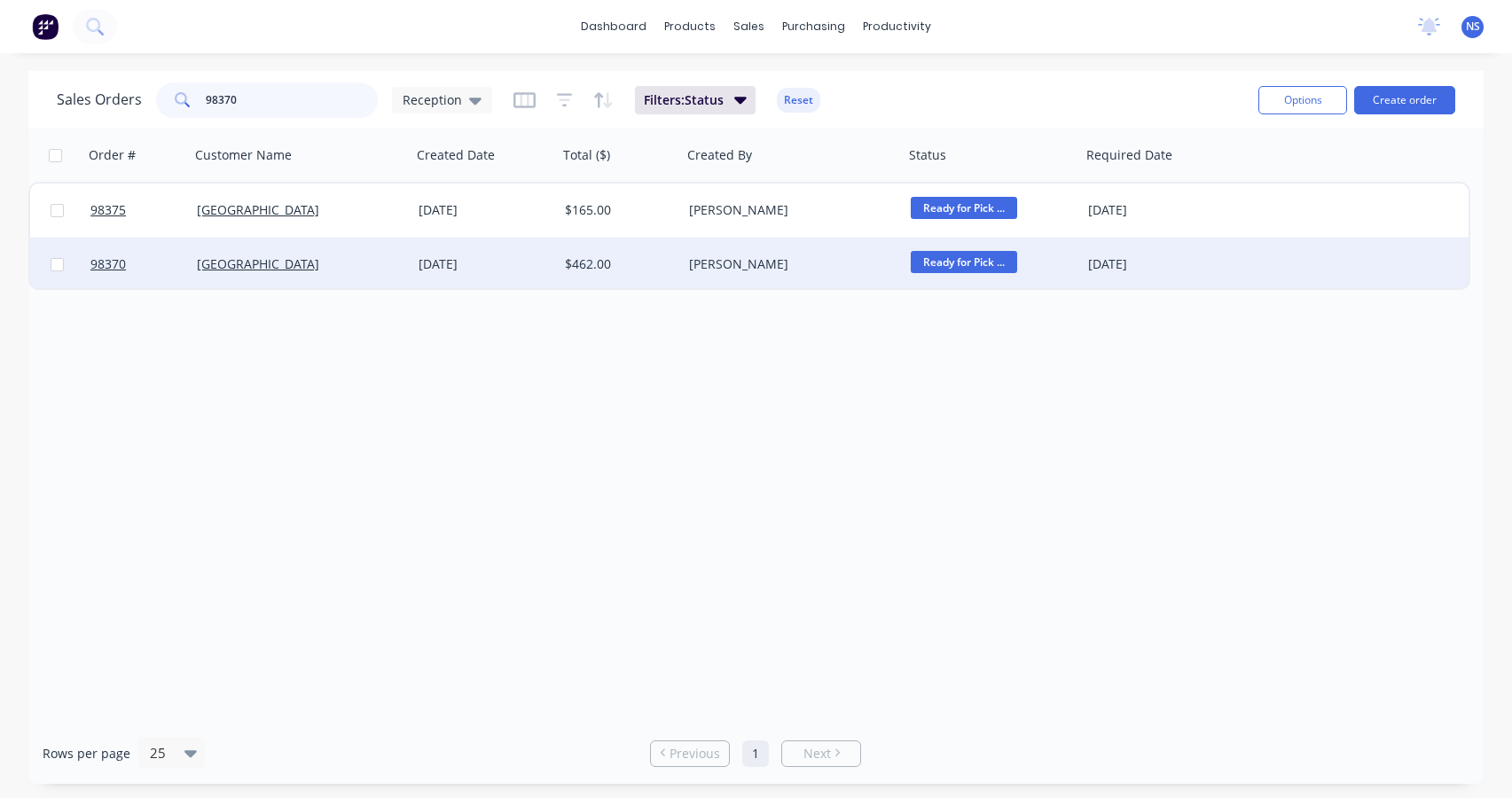
type input "98370"
click at [529, 265] on div "[DATE]" at bounding box center [485, 264] width 132 height 18
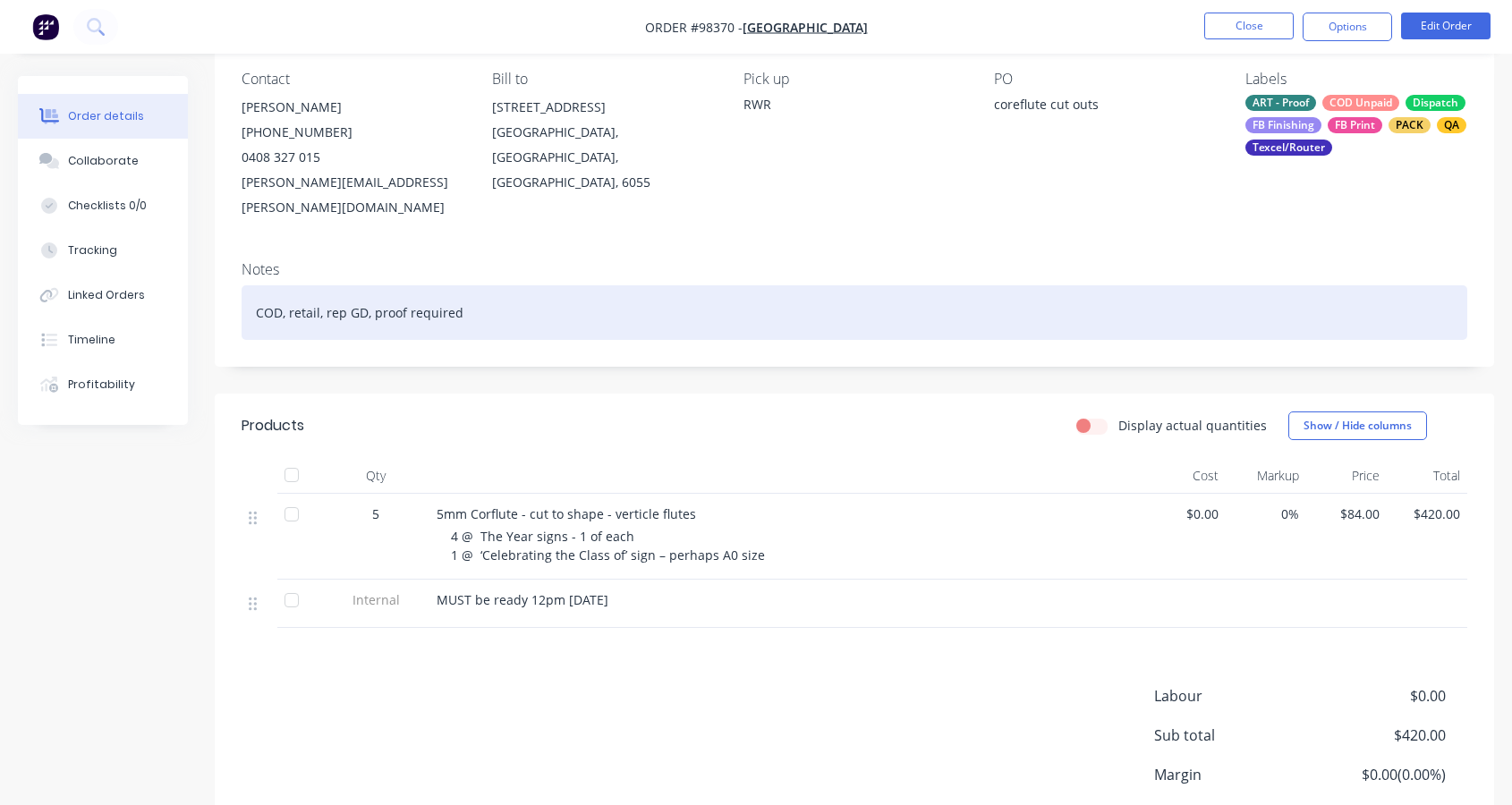
scroll to position [234, 0]
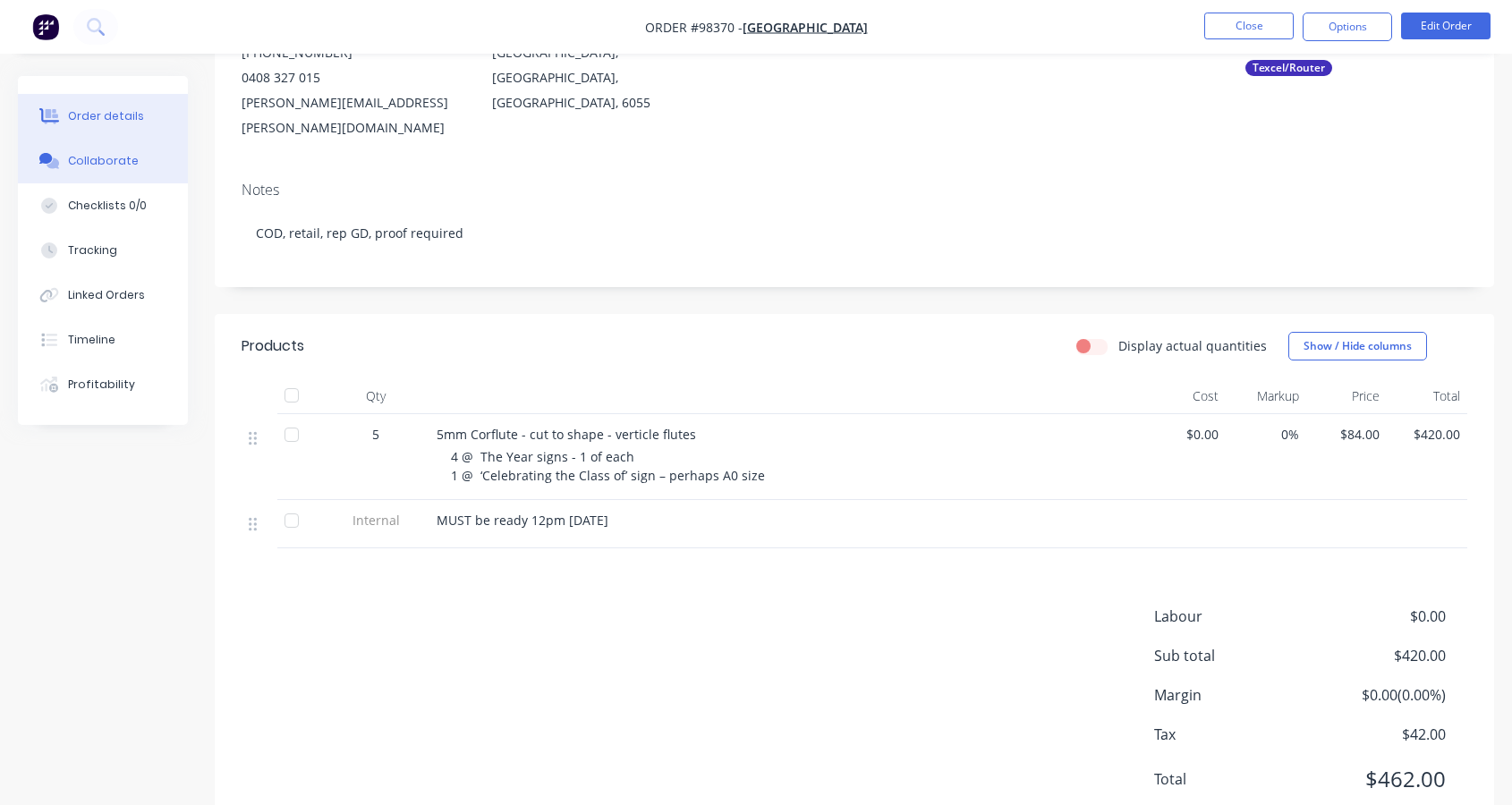
click at [89, 159] on div "Collaborate" at bounding box center [103, 161] width 71 height 16
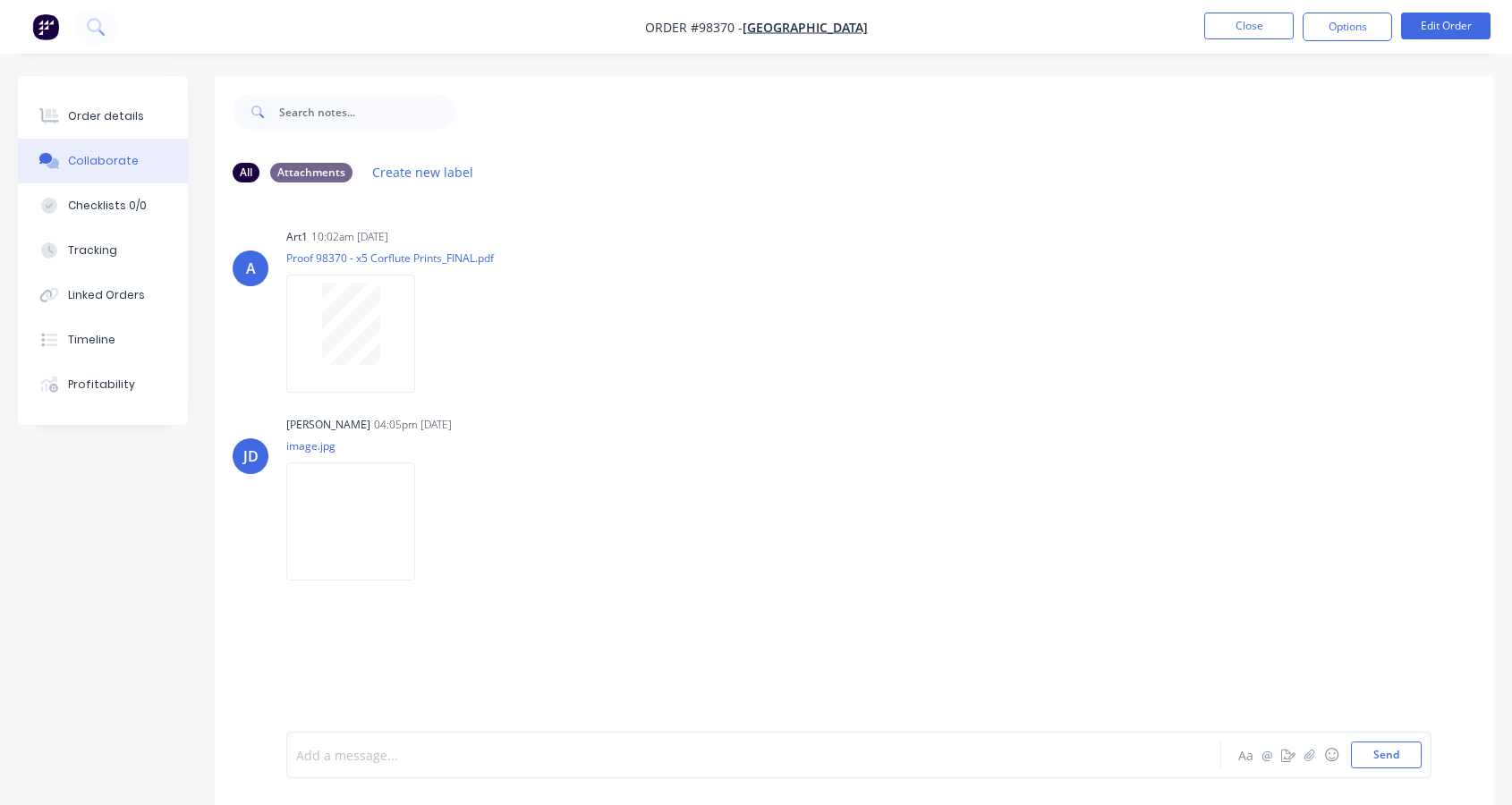
click at [355, 753] on div at bounding box center [719, 755] width 843 height 19
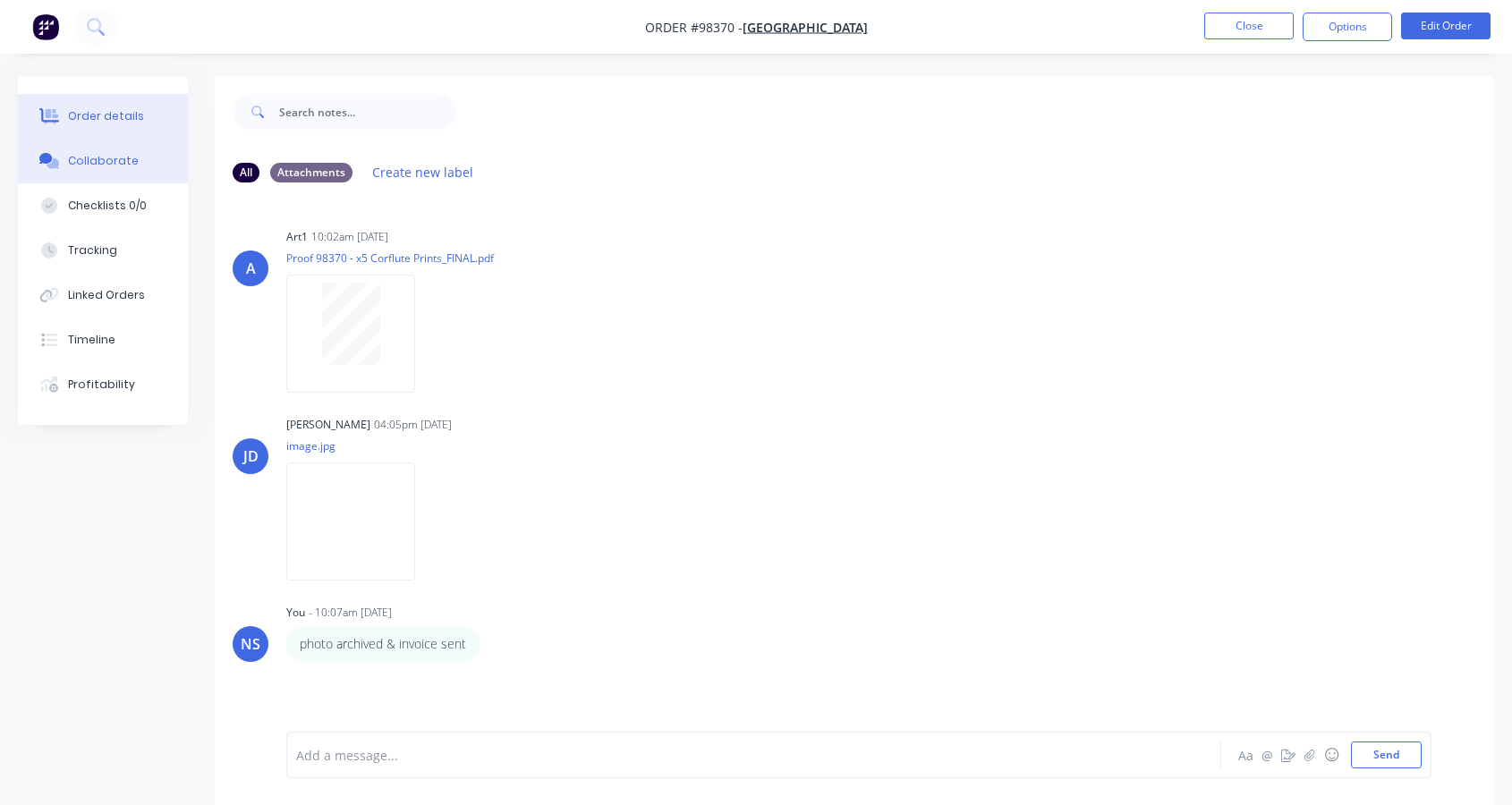
click at [97, 111] on div "Order details" at bounding box center [106, 116] width 76 height 16
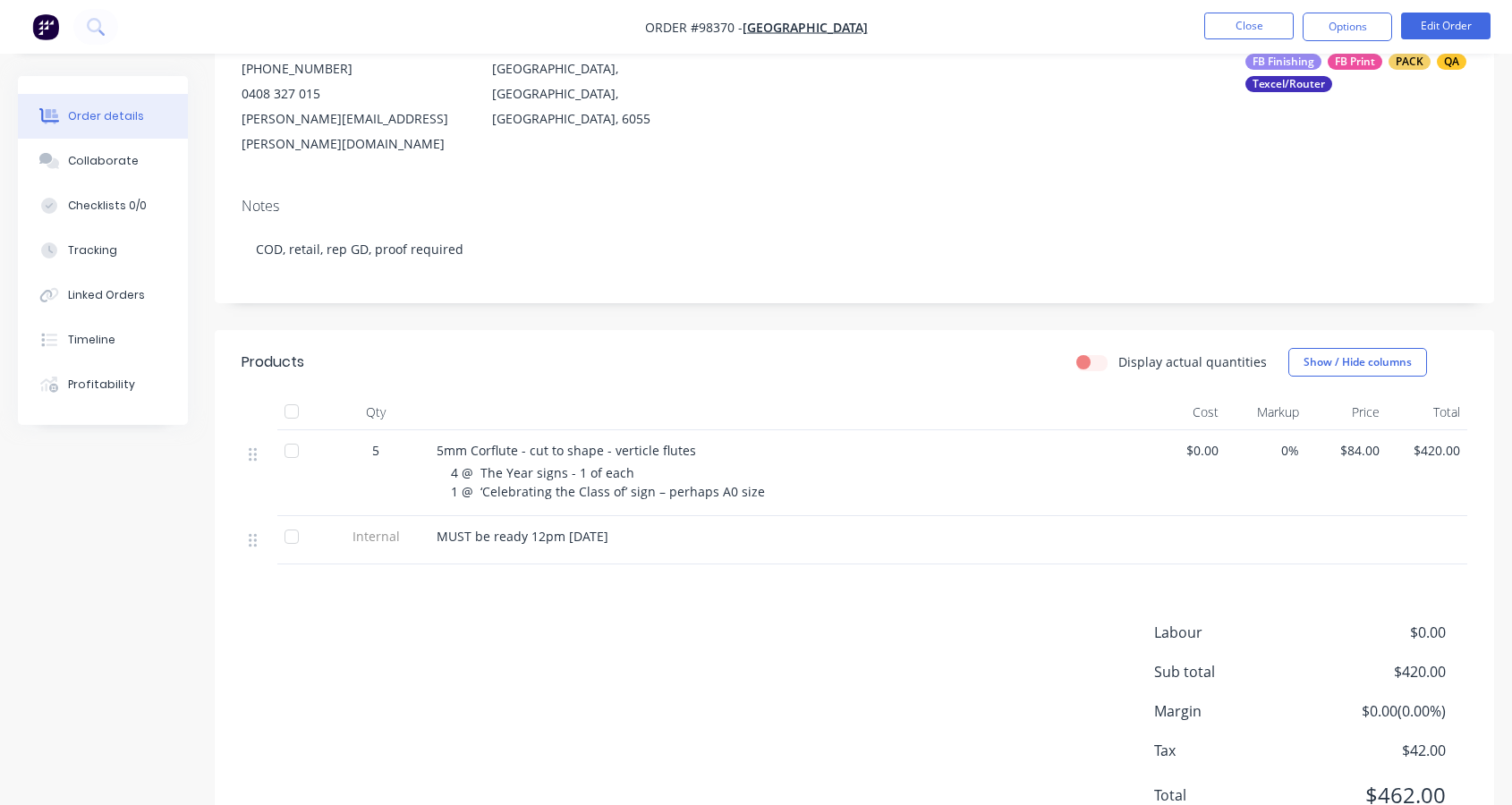
scroll to position [194, 0]
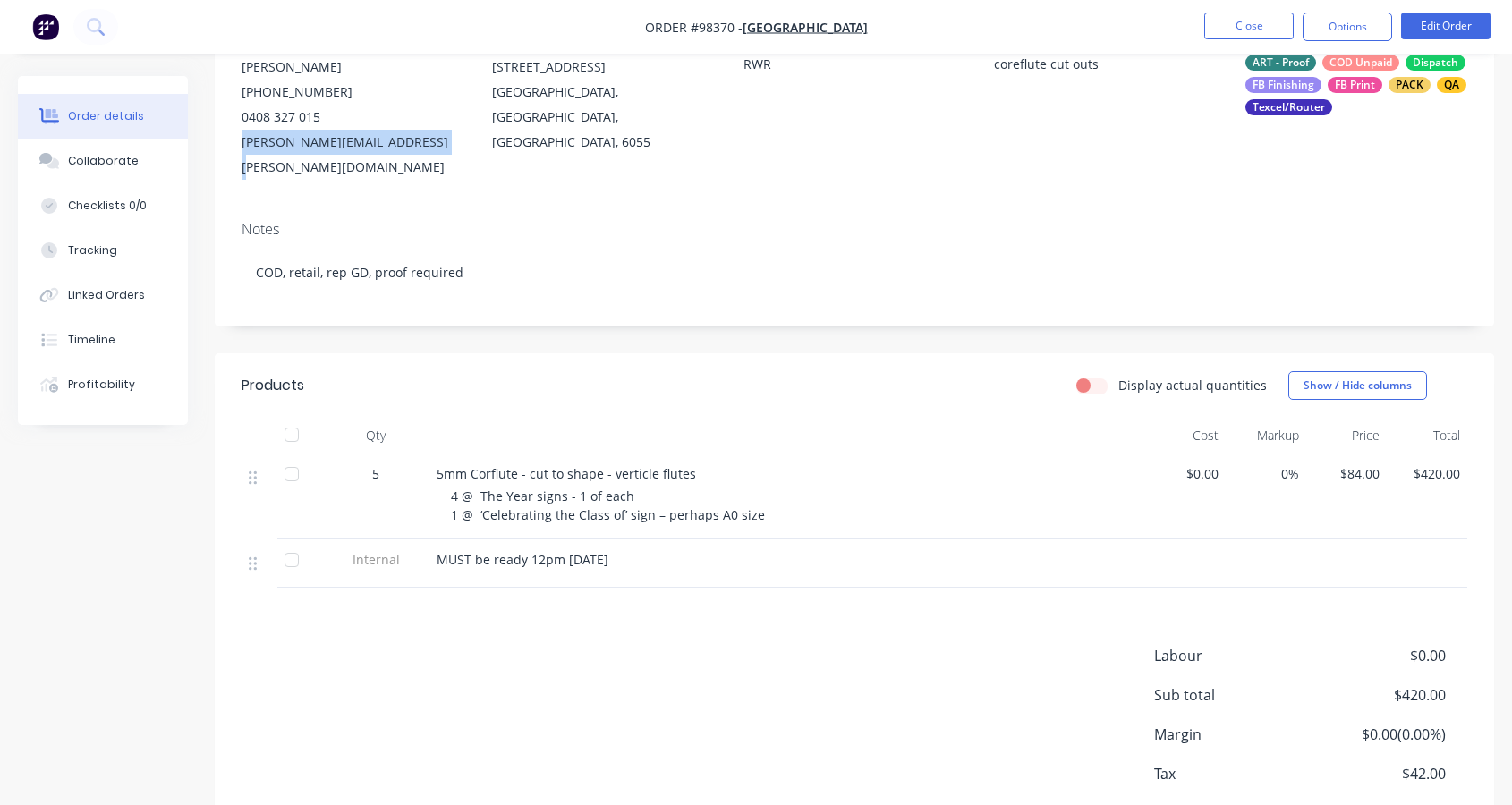
drag, startPoint x: 238, startPoint y: 139, endPoint x: 424, endPoint y: 142, distance: 186.0
click at [431, 141] on div "Contact Michaela Curran (08) 9377 9216 0408 327 015 michaela.curran@ggs.wa.edu.…" at bounding box center [854, 105] width 1279 height 203
copy div "michaela.curran@ggs.wa.edu.au"
click at [1272, 28] on button "Close" at bounding box center [1248, 26] width 90 height 27
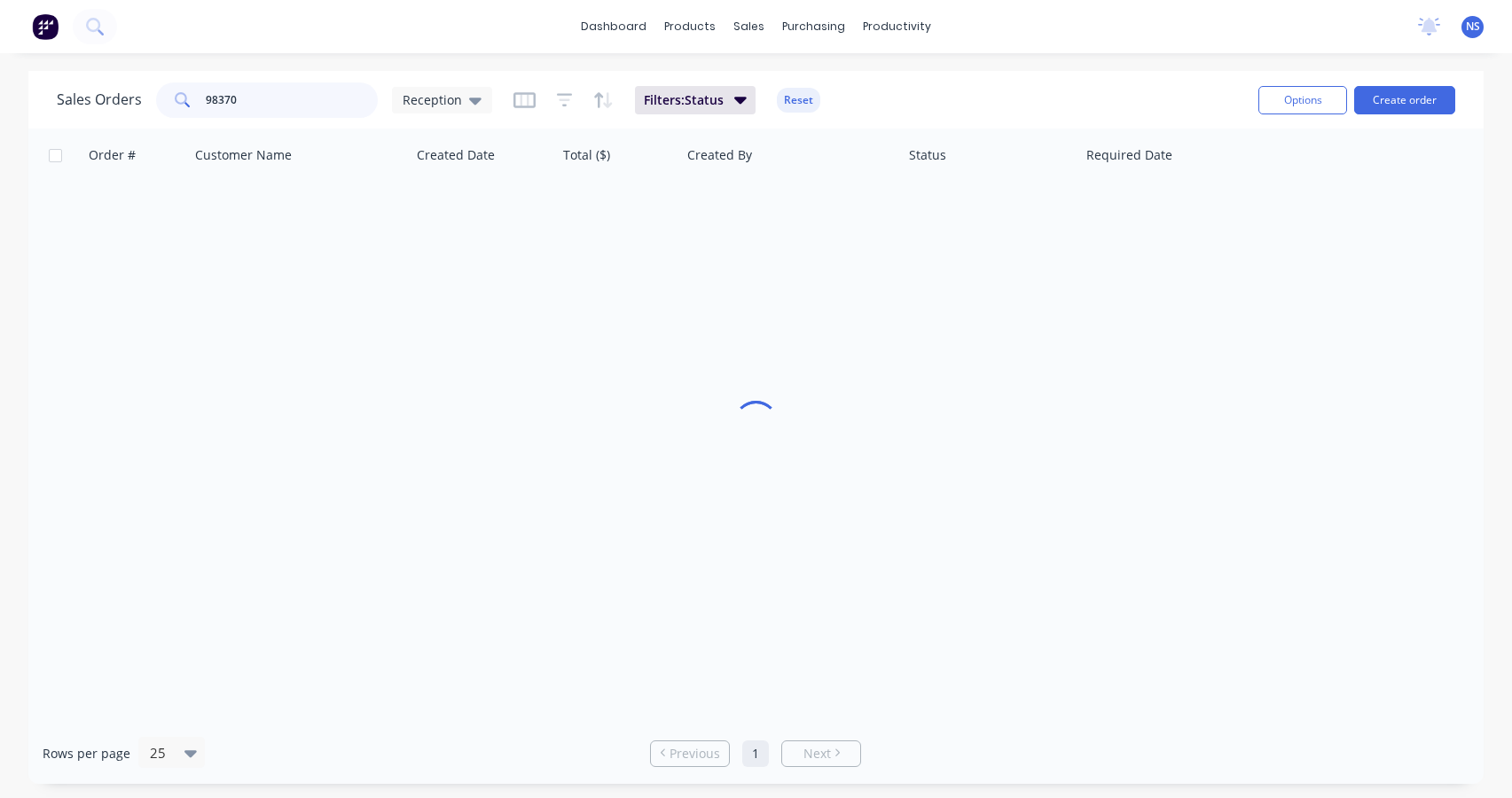
click at [264, 102] on input "98370" at bounding box center [292, 100] width 173 height 35
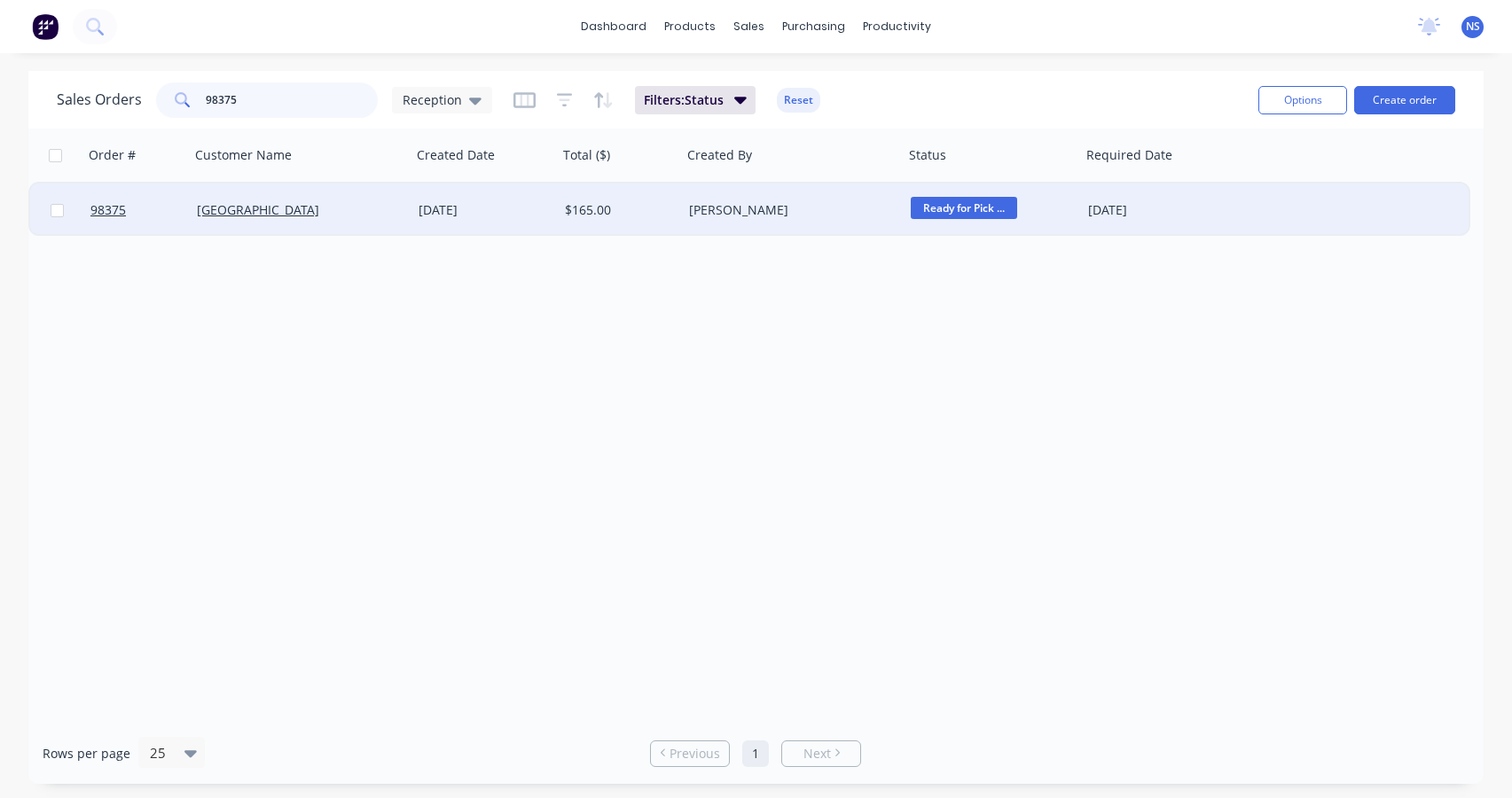
type input "98375"
click at [534, 216] on div "[DATE]" at bounding box center [485, 210] width 132 height 18
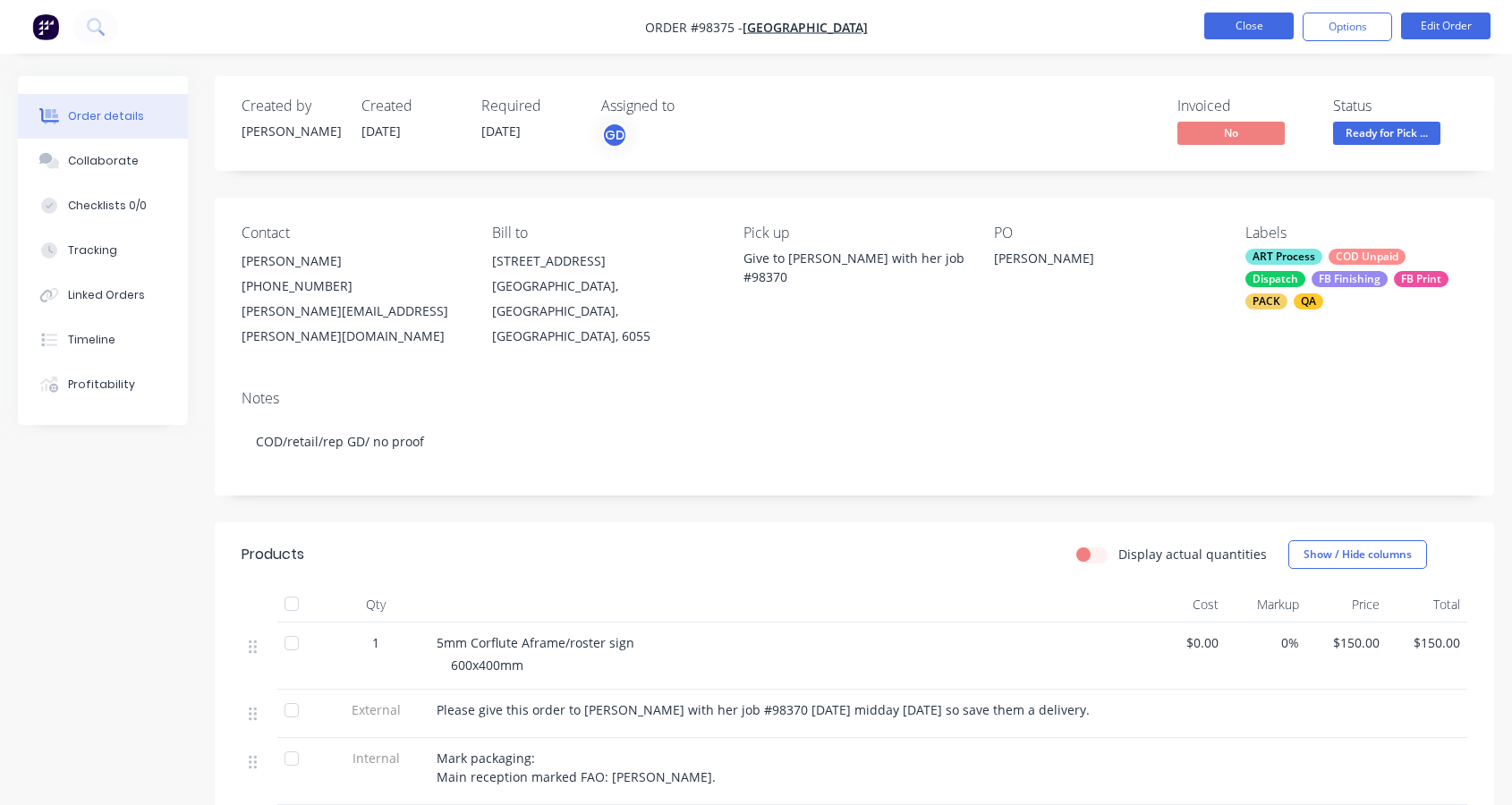
click at [1218, 22] on button "Close" at bounding box center [1248, 26] width 90 height 27
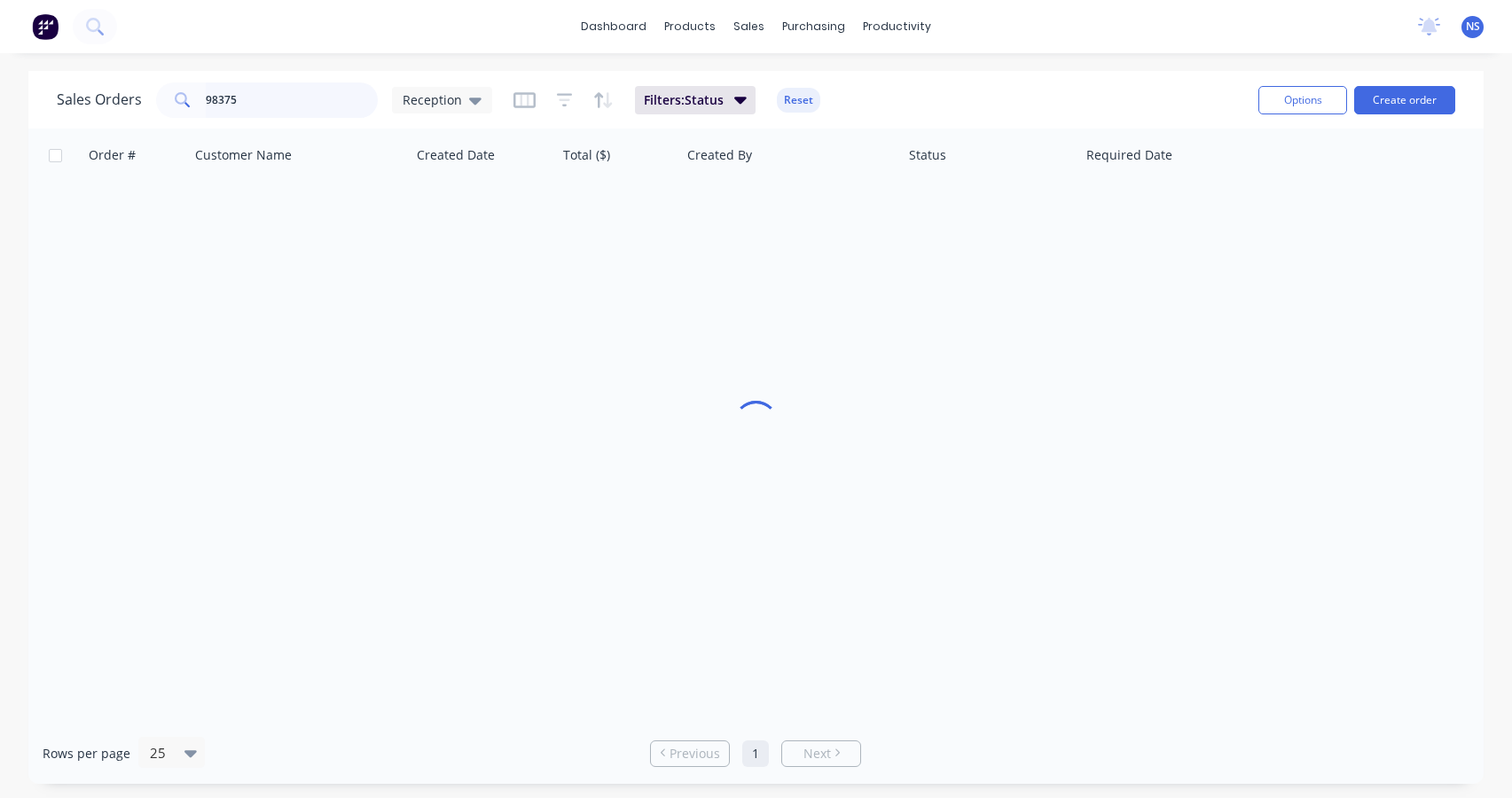
click at [287, 95] on input "98375" at bounding box center [292, 100] width 173 height 35
drag, startPoint x: 307, startPoint y: 109, endPoint x: 156, endPoint y: 97, distance: 151.5
click at [156, 97] on div "98375" at bounding box center [267, 100] width 222 height 35
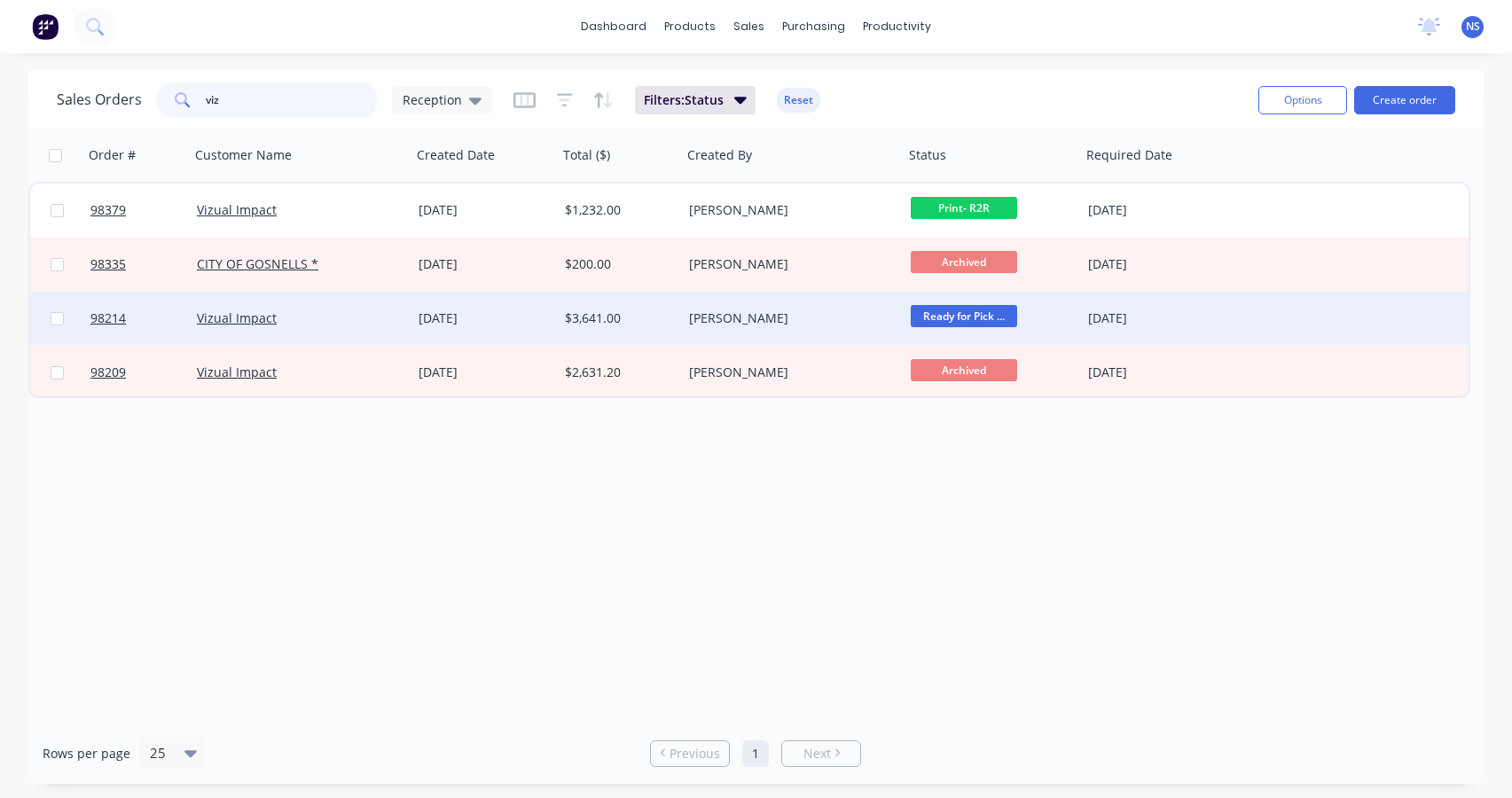
type input "viz"
click at [338, 320] on div "Vizual Impact" at bounding box center [295, 318] width 197 height 18
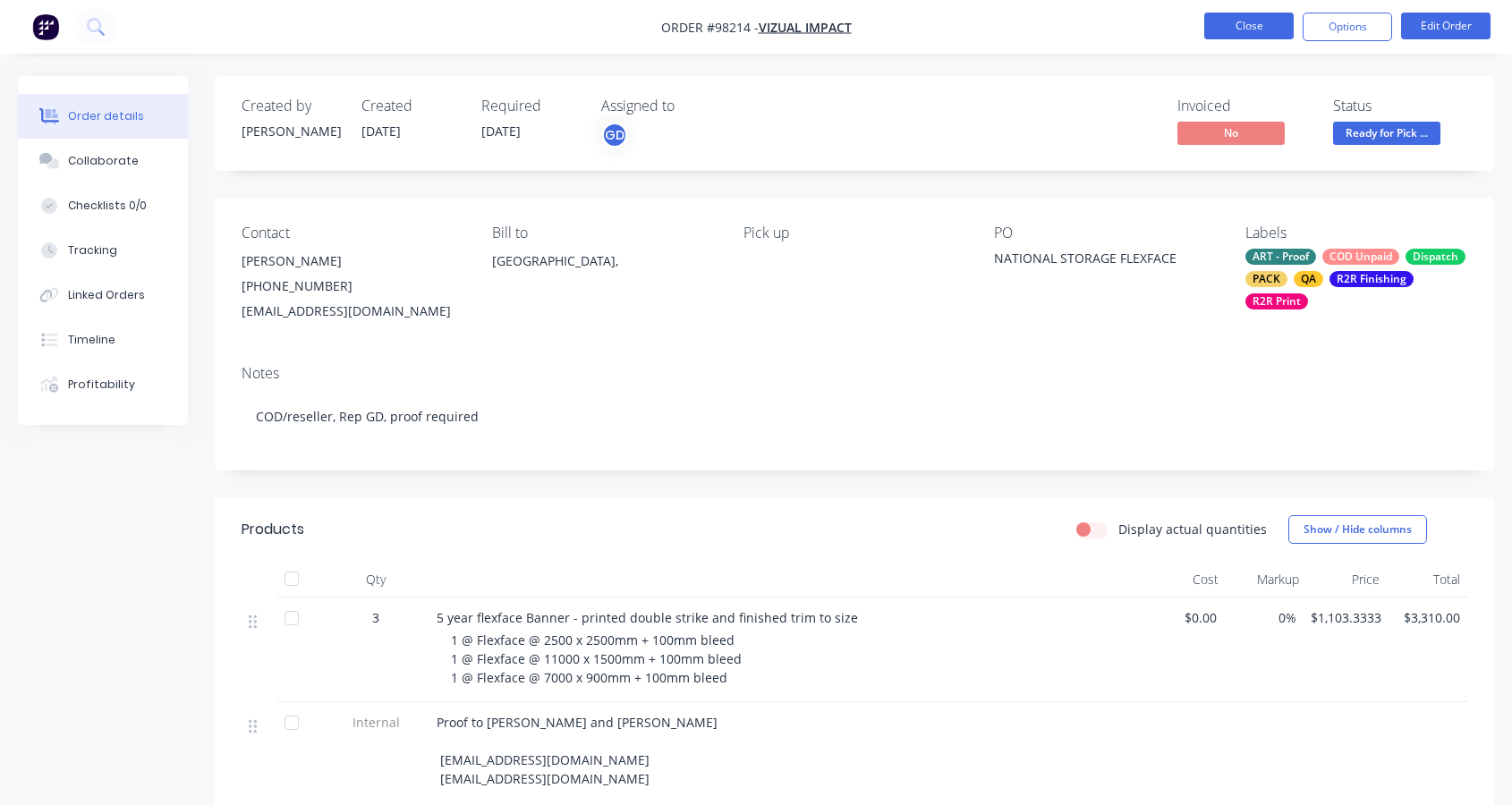
click at [1241, 20] on button "Close" at bounding box center [1248, 26] width 90 height 27
